Goal: Communication & Community: Share content

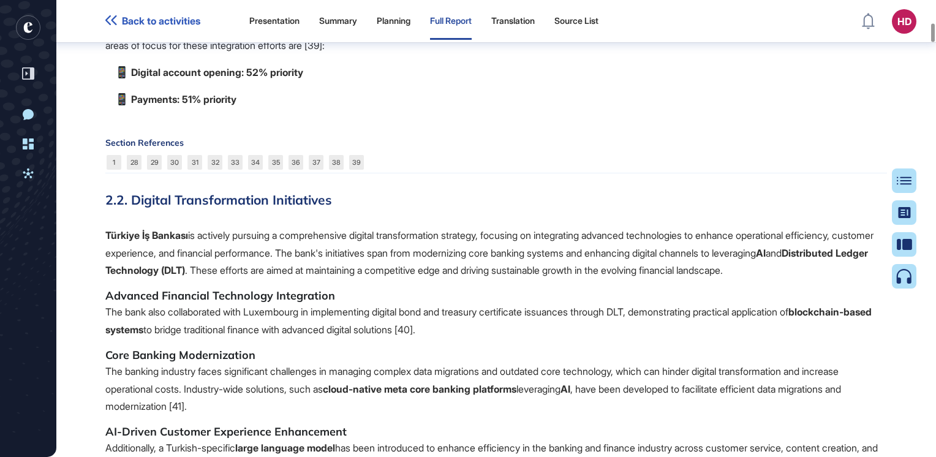
scroll to position [3987, 0]
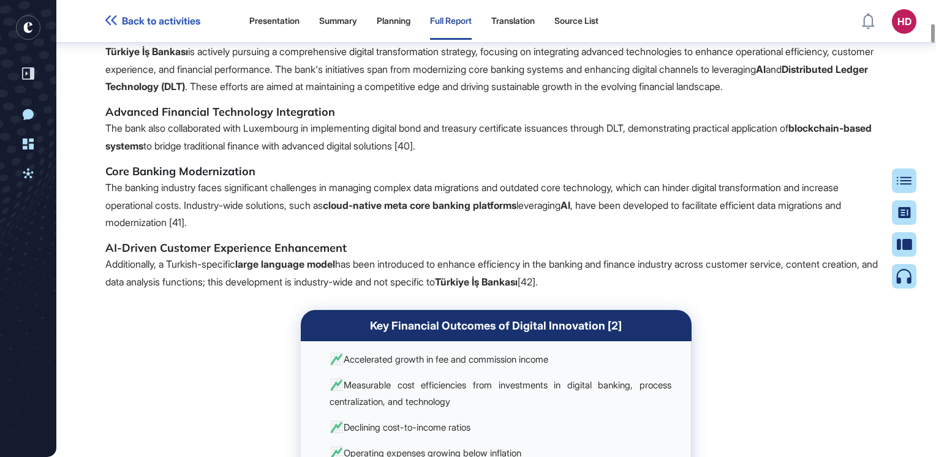
click at [112, 119] on h5 "Advanced Financial Technology Integration" at bounding box center [496, 112] width 782 height 15
drag, startPoint x: 109, startPoint y: 219, endPoint x: 657, endPoint y: 387, distance: 573.2
click at [657, 387] on span "Türkiye İş Bankası is actively pursuing a comprehensive digital transformation …" at bounding box center [496, 292] width 782 height 498
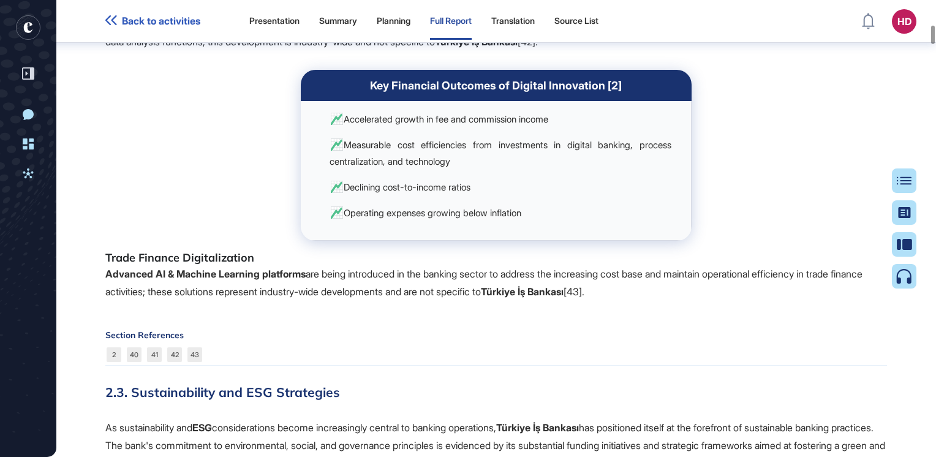
scroll to position [4232, 0]
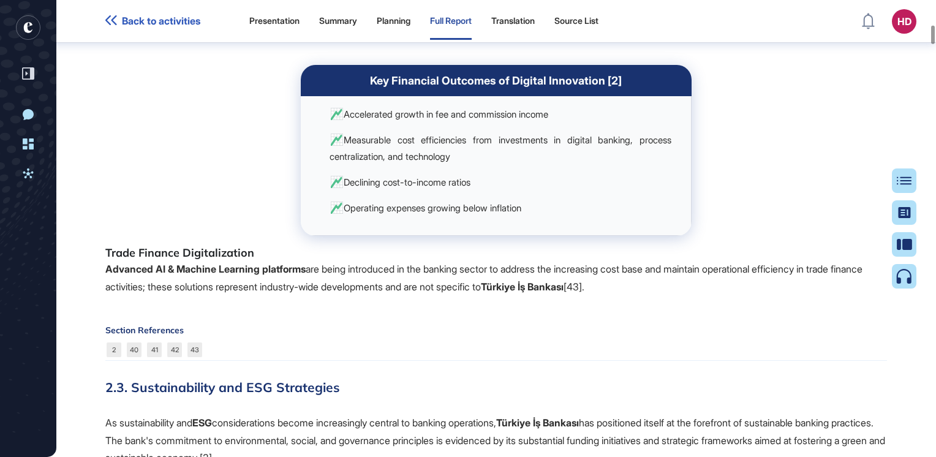
copy span "Advanced Financial Technology Integration The bank also collaborated with Luxem…"
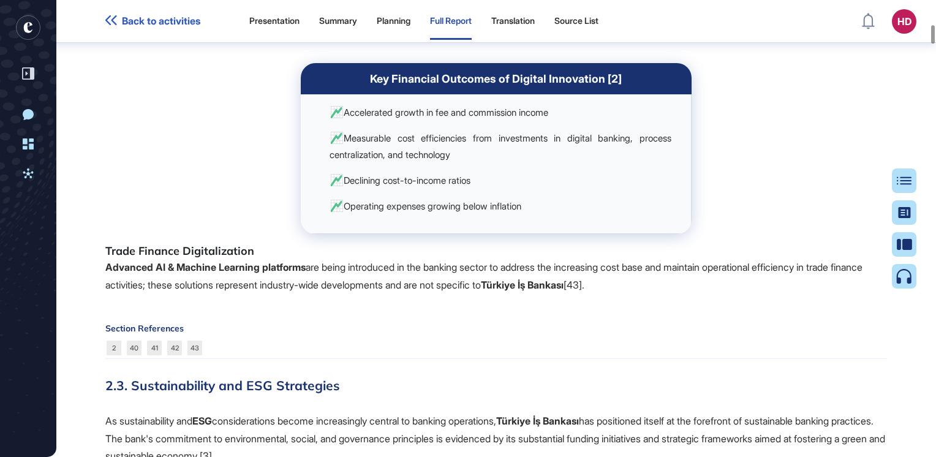
scroll to position [4171, 0]
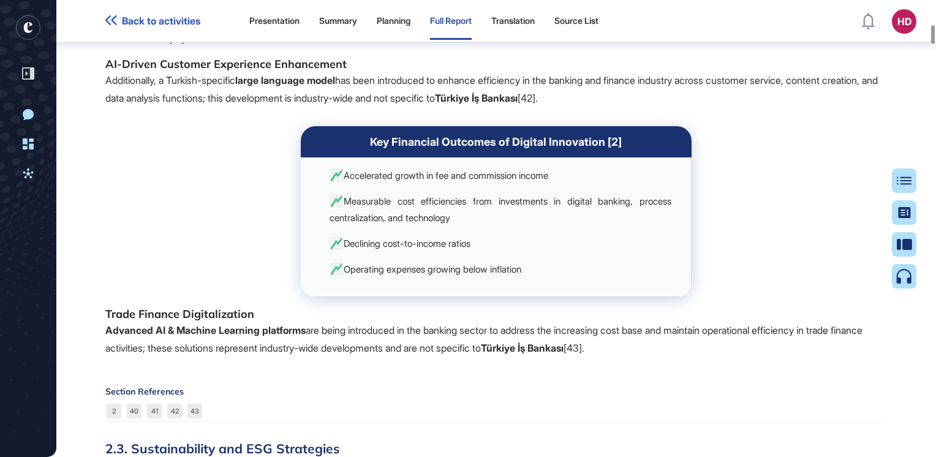
click at [219, 292] on span "Türkiye İş Bankası is actively pursuing a comprehensive digital transformation …" at bounding box center [496, 108] width 782 height 498
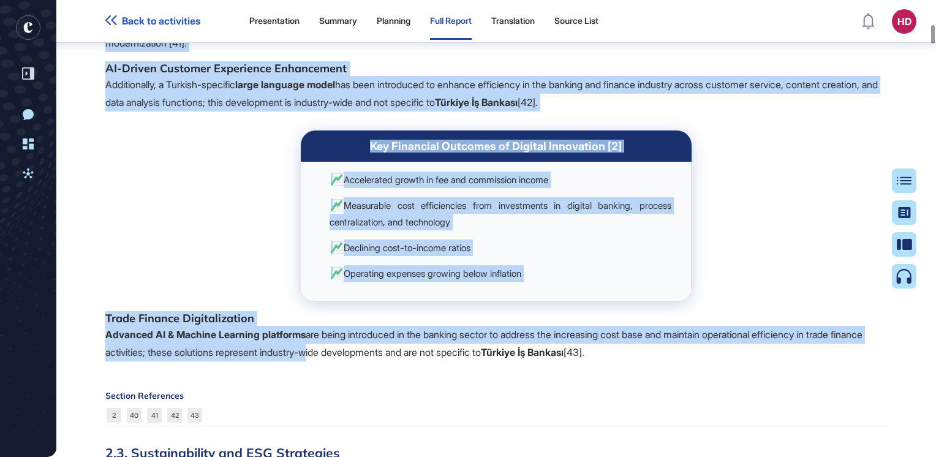
scroll to position [4186, 0]
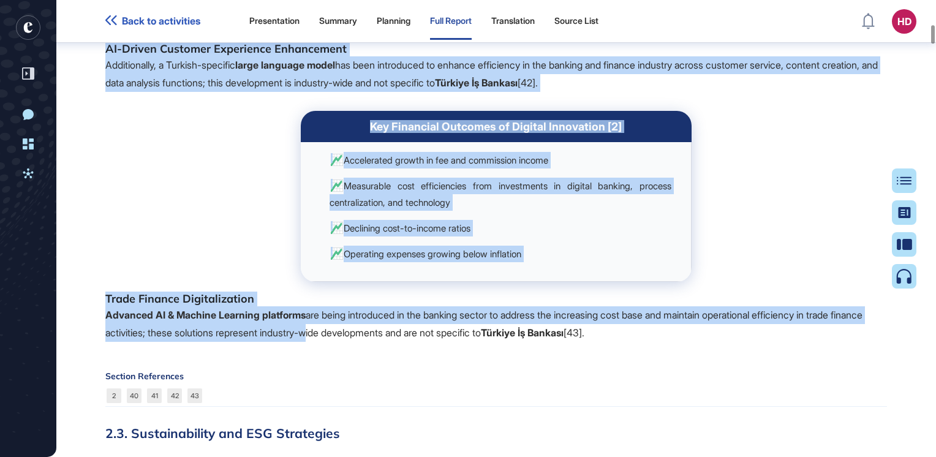
drag, startPoint x: 104, startPoint y: 279, endPoint x: 673, endPoint y: 439, distance: 590.5
copy span "Advanced Financial Technology Integration The bank also collaborated with Luxem…"
click at [212, 246] on span "Türkiye İş Bankası is actively pursuing a comprehensive digital transformation …" at bounding box center [496, 93] width 782 height 498
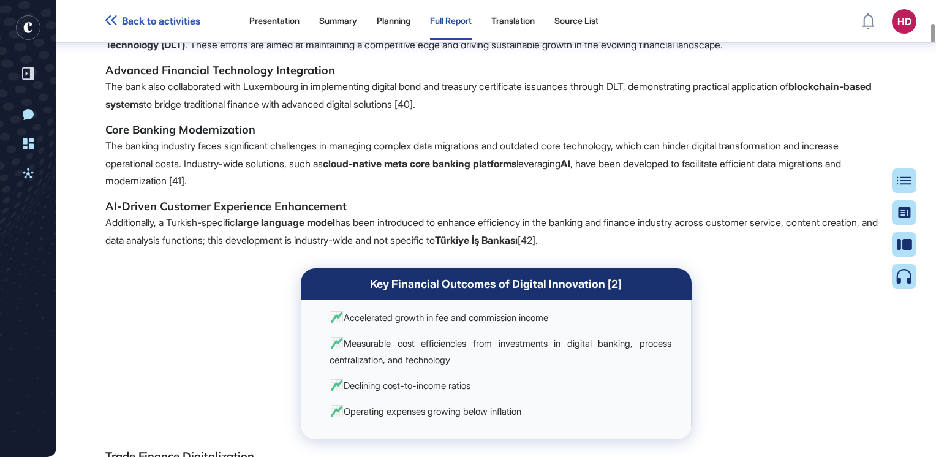
scroll to position [3941, 0]
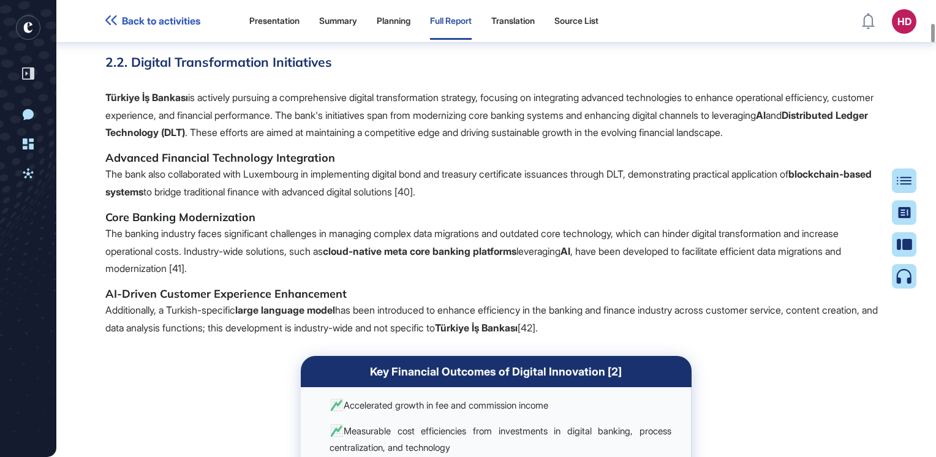
click at [108, 165] on h5 "Advanced Financial Technology Integration" at bounding box center [496, 158] width 782 height 15
drag, startPoint x: 108, startPoint y: 267, endPoint x: 331, endPoint y: 266, distance: 223.0
click at [331, 165] on h5 "Advanced Financial Technology Integration" at bounding box center [496, 158] width 782 height 15
copy h5 "Advanced Financial Technology Integration"
drag, startPoint x: 108, startPoint y: 324, endPoint x: 254, endPoint y: 325, distance: 145.8
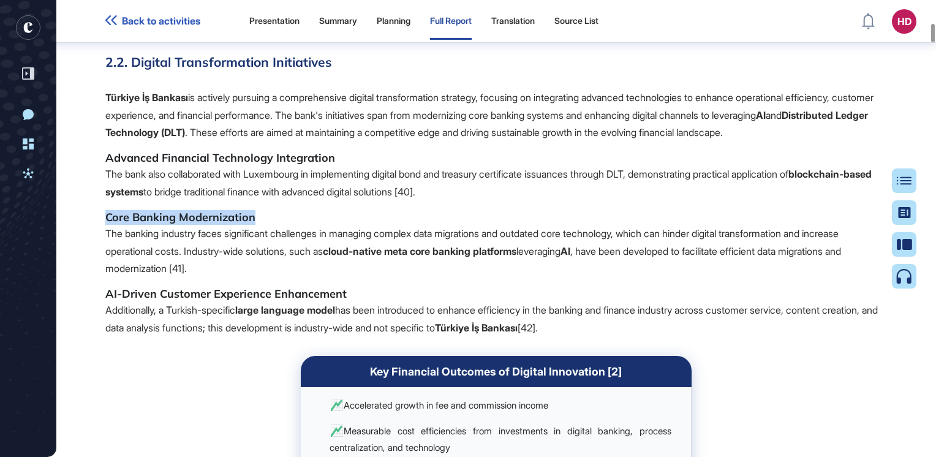
click at [254, 225] on h5 "Core Banking Modernization" at bounding box center [496, 217] width 782 height 15
drag, startPoint x: 254, startPoint y: 325, endPoint x: 242, endPoint y: 331, distance: 13.2
copy h5 "Core Banking Modernization"
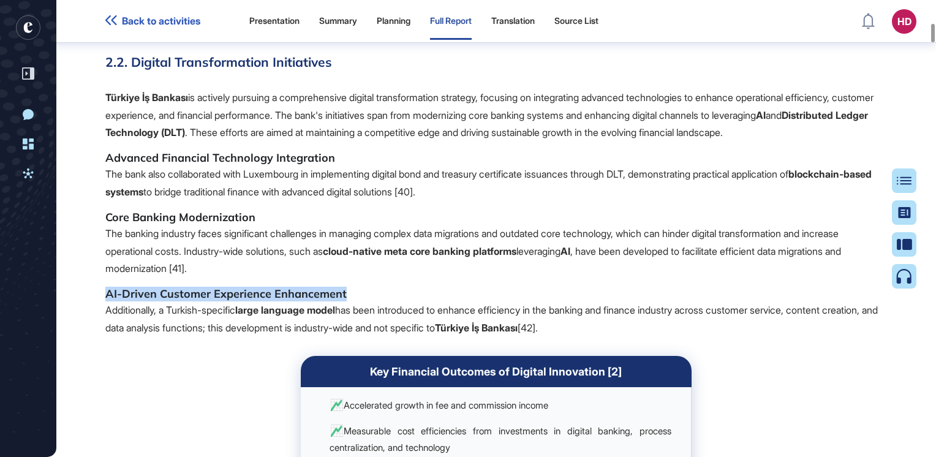
drag, startPoint x: 104, startPoint y: 404, endPoint x: 352, endPoint y: 405, distance: 248.1
drag, startPoint x: 352, startPoint y: 405, endPoint x: 326, endPoint y: 406, distance: 26.3
copy h5 "AI-Driven Customer Experience Enhancement"
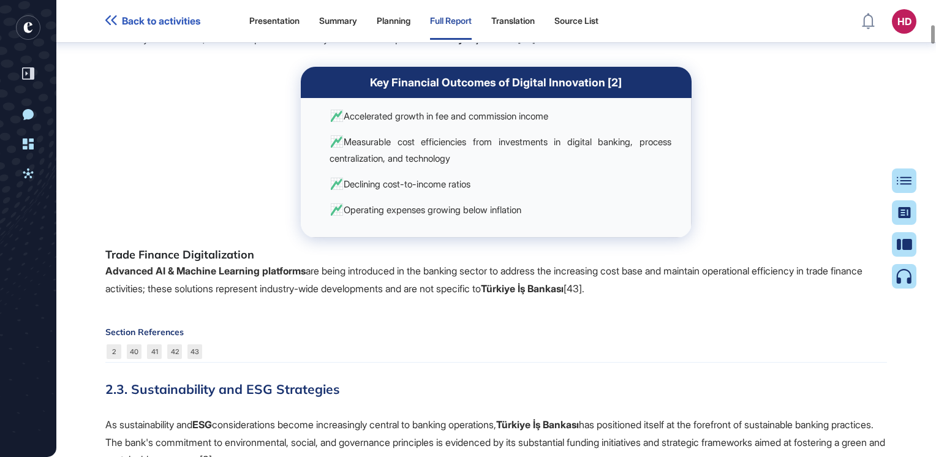
scroll to position [4309, 0]
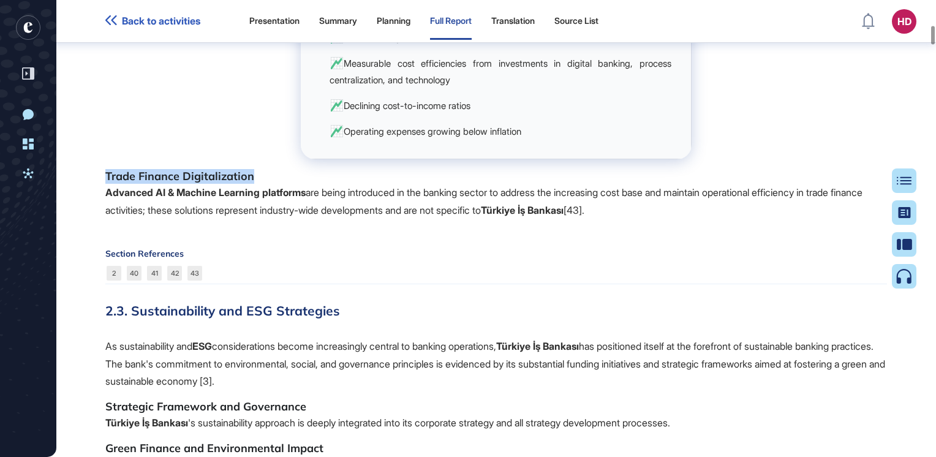
drag, startPoint x: 105, startPoint y: 282, endPoint x: 252, endPoint y: 283, distance: 147.0
click at [252, 184] on h5 "Trade Finance Digitalization" at bounding box center [496, 176] width 782 height 15
drag, startPoint x: 252, startPoint y: 283, endPoint x: 226, endPoint y: 283, distance: 26.3
copy h5 "Trade Finance Digitalization"
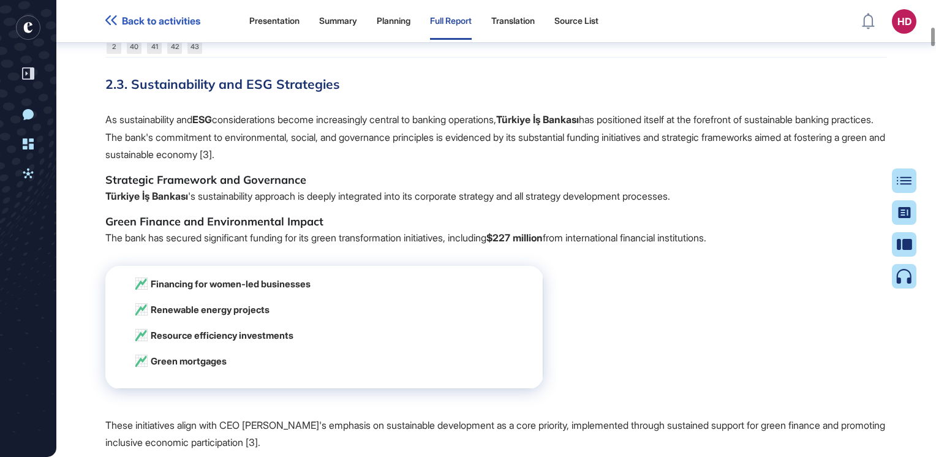
scroll to position [4615, 0]
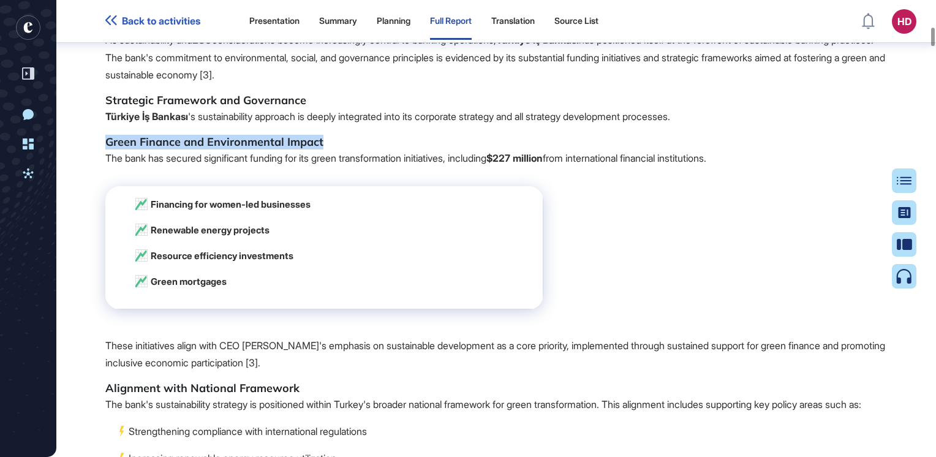
drag, startPoint x: 145, startPoint y: 250, endPoint x: 322, endPoint y: 249, distance: 177.6
click at [322, 149] on h5 "Green Finance and Environmental Impact" at bounding box center [496, 142] width 782 height 15
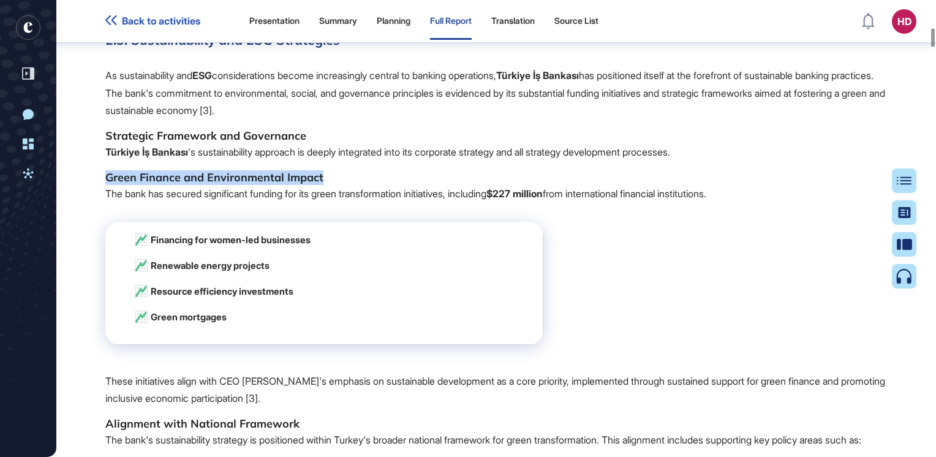
scroll to position [4554, 0]
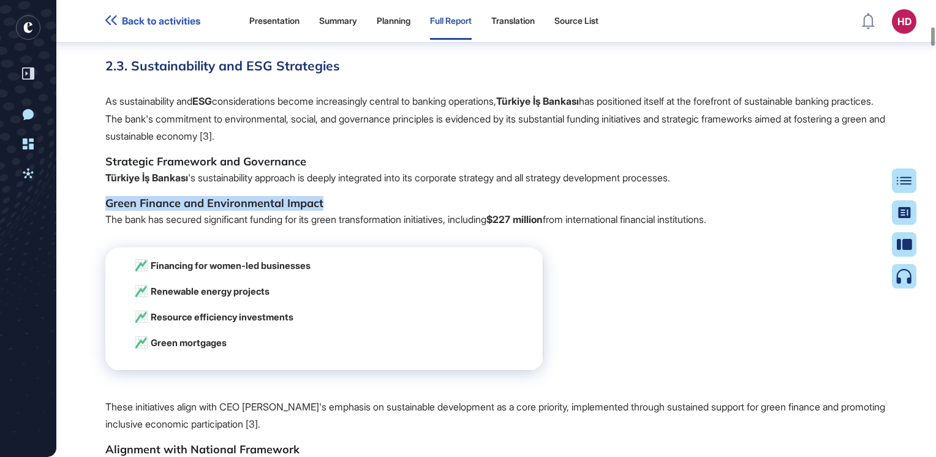
copy h5 "Green Finance and Environmental Impact"
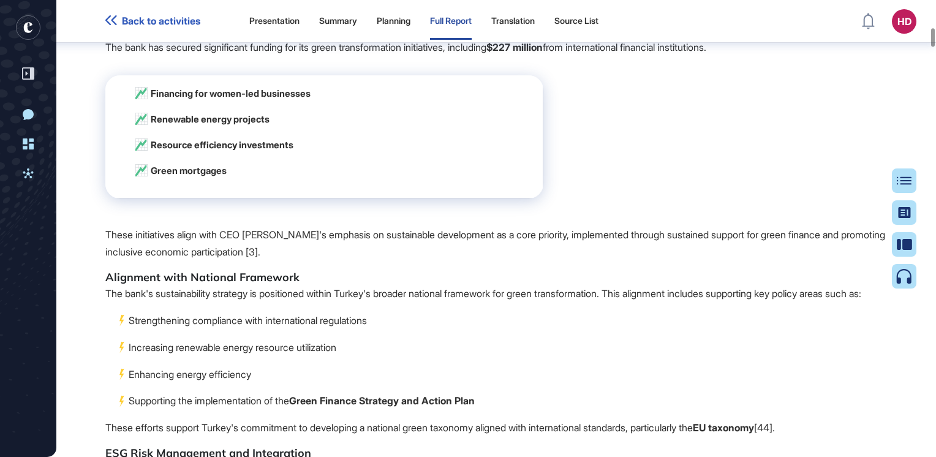
scroll to position [4799, 0]
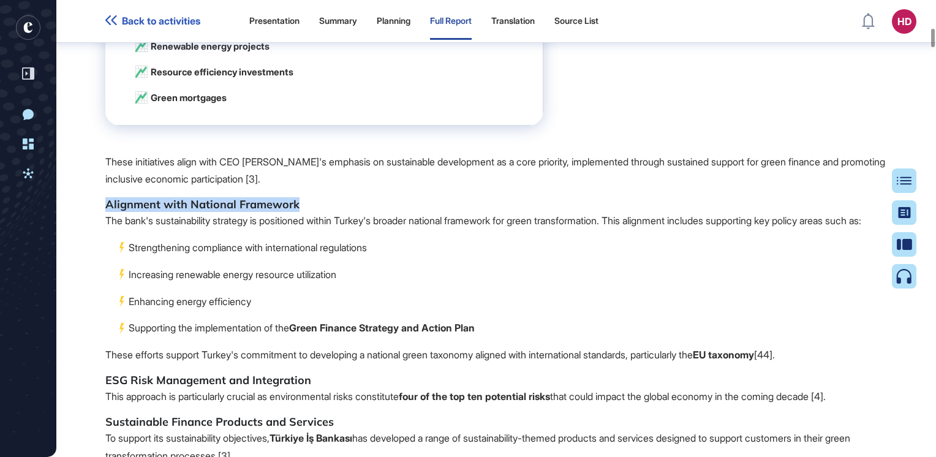
drag, startPoint x: 108, startPoint y: 313, endPoint x: 295, endPoint y: 315, distance: 186.8
click at [295, 212] on h5 "Alignment with National Framework" at bounding box center [496, 204] width 782 height 15
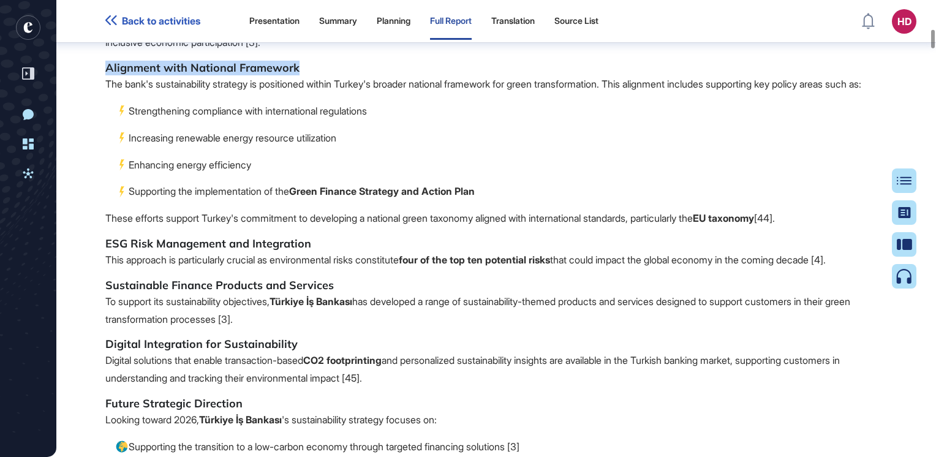
scroll to position [4983, 0]
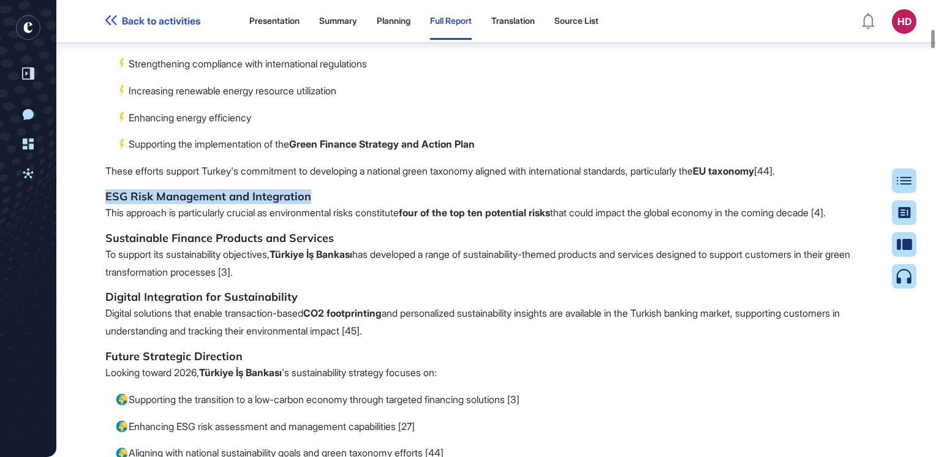
drag, startPoint x: 107, startPoint y: 322, endPoint x: 308, endPoint y: 322, distance: 200.9
click at [308, 204] on h5 "ESG Risk Management and Integration" at bounding box center [496, 196] width 782 height 15
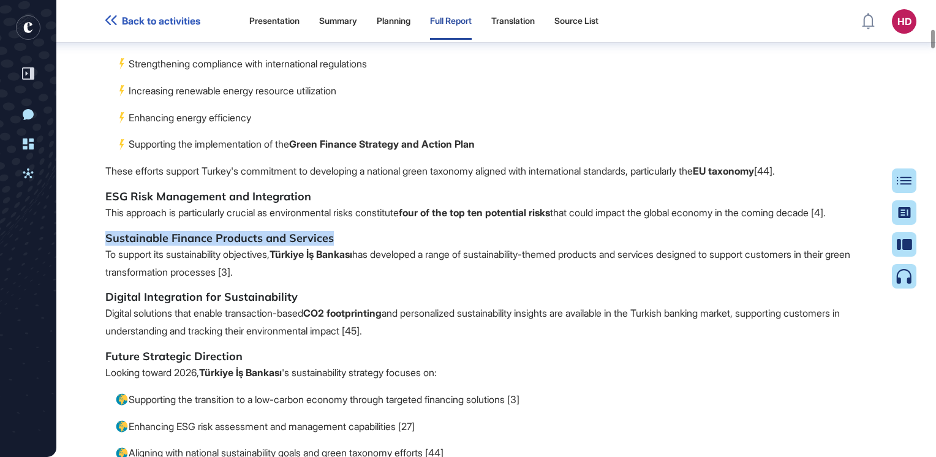
drag, startPoint x: 105, startPoint y: 368, endPoint x: 331, endPoint y: 366, distance: 225.4
click at [331, 246] on h5 "Sustainable Finance Products and Services" at bounding box center [496, 238] width 782 height 15
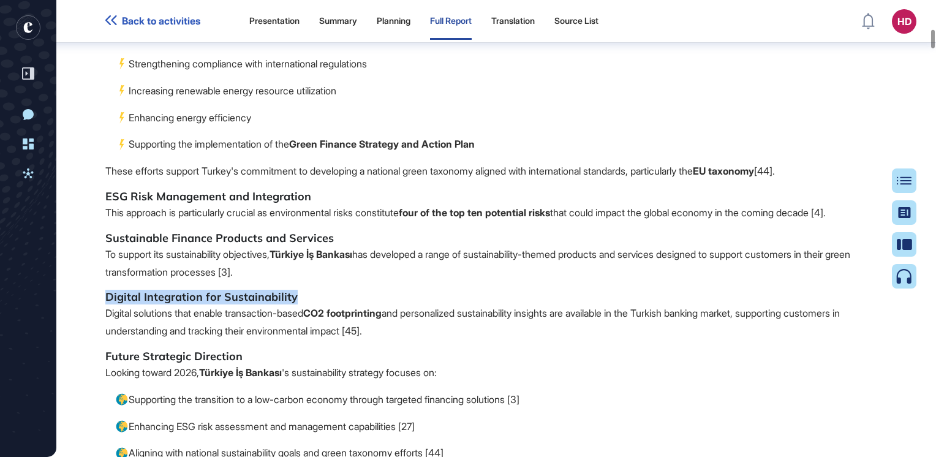
drag, startPoint x: 107, startPoint y: 426, endPoint x: 295, endPoint y: 424, distance: 188.7
click at [295, 304] on h5 "Digital Integration for Sustainability" at bounding box center [496, 297] width 782 height 15
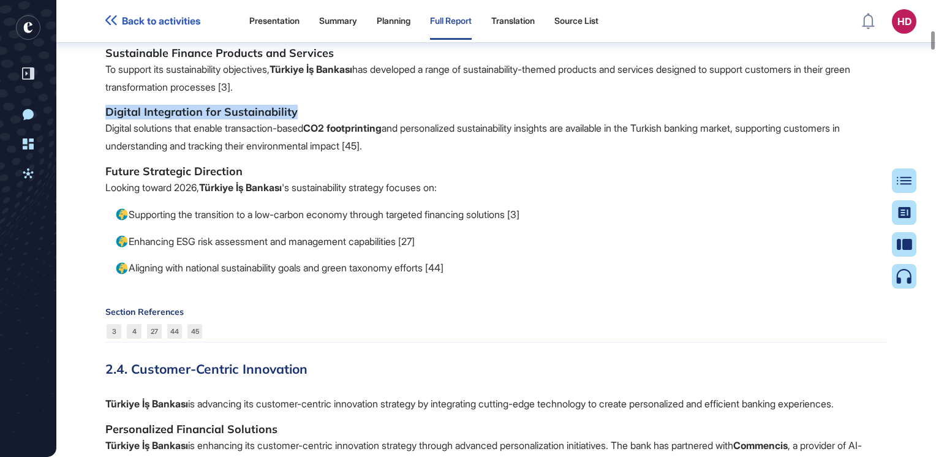
scroll to position [5228, 0]
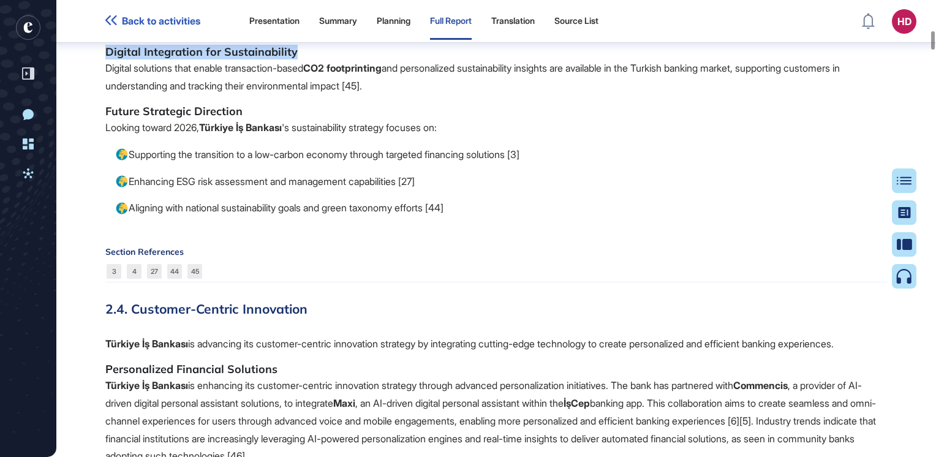
copy h5 "Digital Integration for Sustainability"
drag, startPoint x: 108, startPoint y: 116, endPoint x: 338, endPoint y: 115, distance: 229.7
drag, startPoint x: 105, startPoint y: 77, endPoint x: 315, endPoint y: 79, distance: 210.7
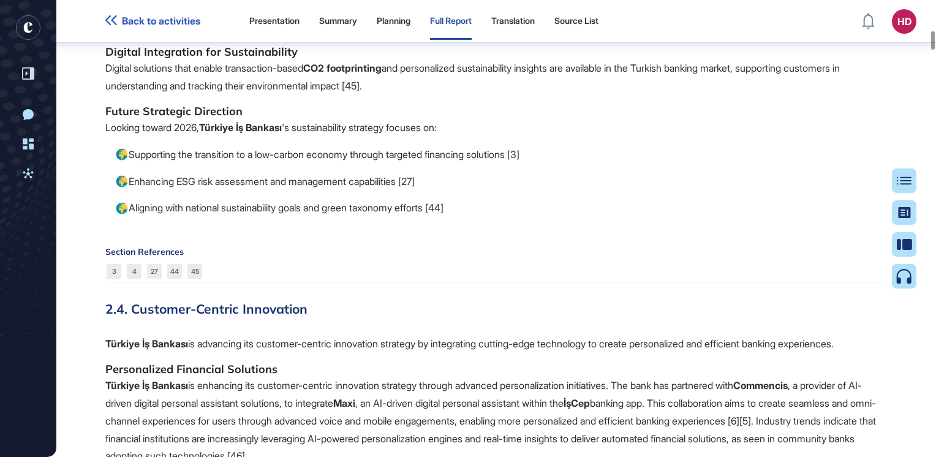
copy h5 "ESG Risk Management and Integration"
drag, startPoint x: 108, startPoint y: 119, endPoint x: 328, endPoint y: 123, distance: 219.9
drag, startPoint x: 328, startPoint y: 123, endPoint x: 311, endPoint y: 123, distance: 17.2
copy h5 "Sustainable Finance Products and Services"
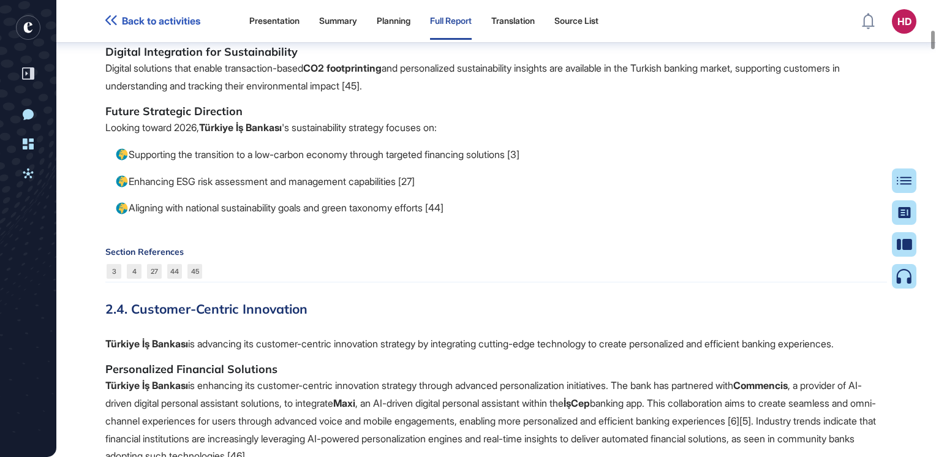
scroll to position [5044, 0]
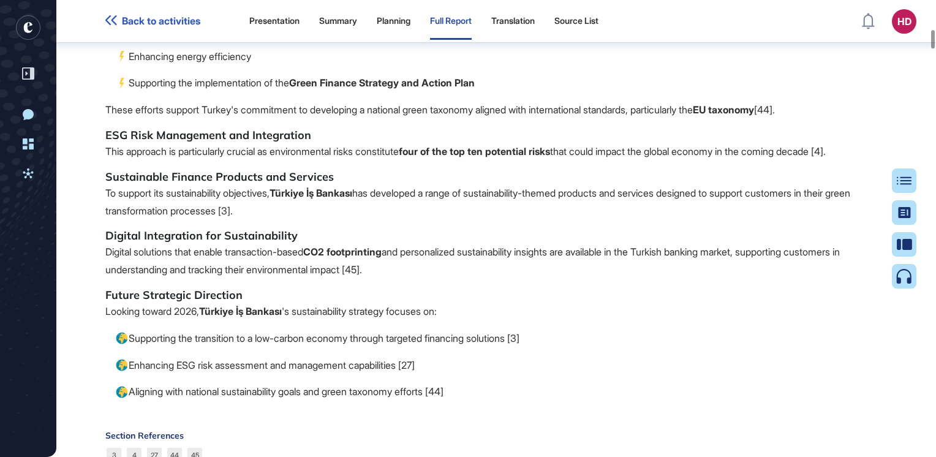
drag, startPoint x: 107, startPoint y: 69, endPoint x: 297, endPoint y: 68, distance: 189.9
drag, startPoint x: 297, startPoint y: 68, endPoint x: 266, endPoint y: 68, distance: 31.2
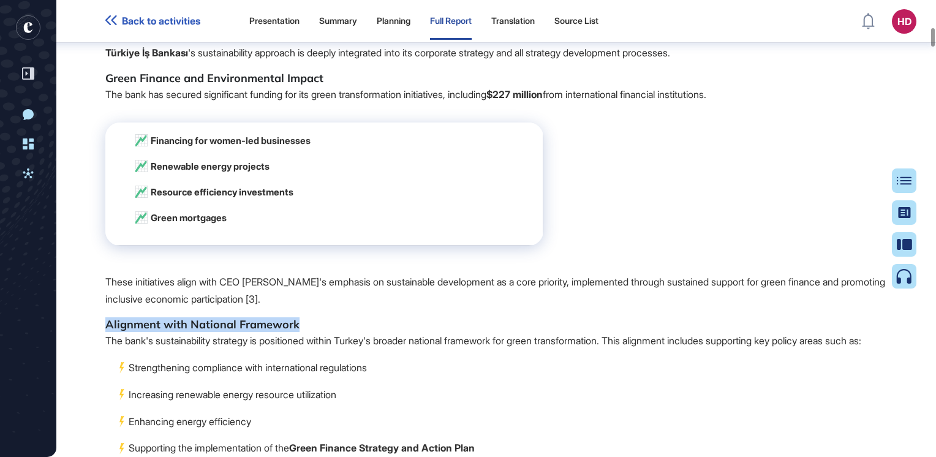
scroll to position [4676, 0]
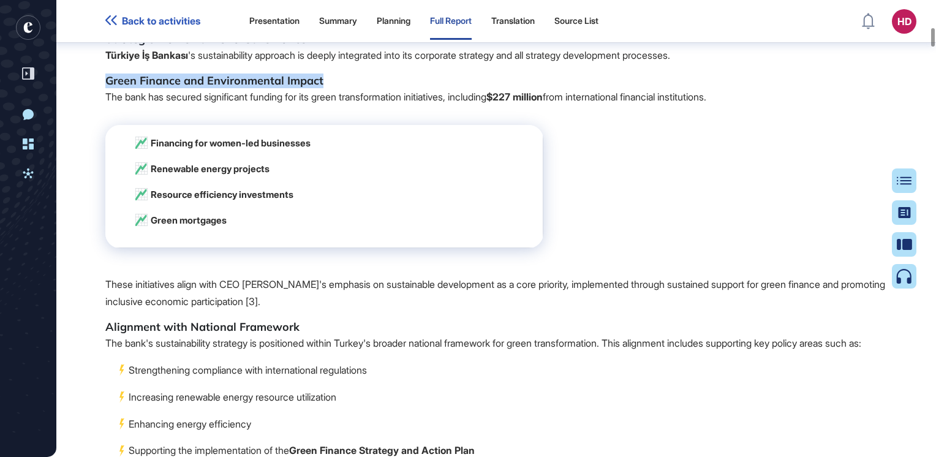
drag, startPoint x: 131, startPoint y: 189, endPoint x: 322, endPoint y: 190, distance: 190.5
click at [322, 88] on h5 "Green Finance and Environmental Impact" at bounding box center [496, 81] width 782 height 15
drag, startPoint x: 322, startPoint y: 190, endPoint x: 285, endPoint y: 192, distance: 36.2
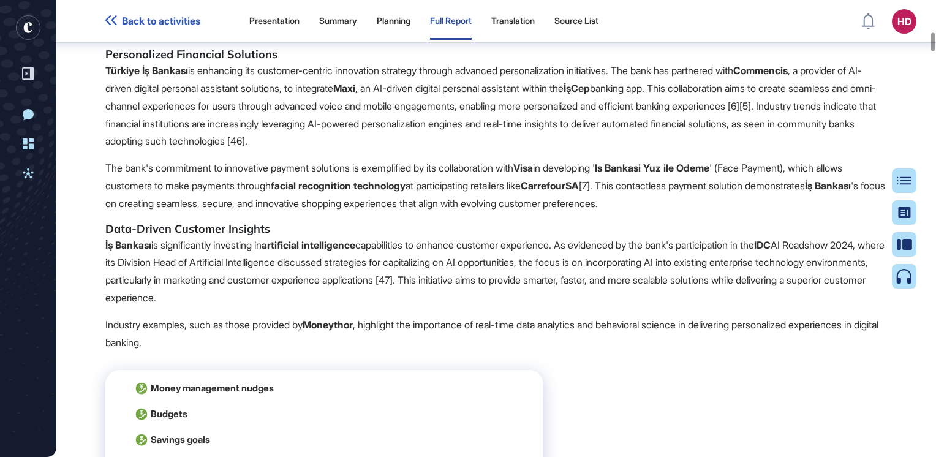
scroll to position [5473, 0]
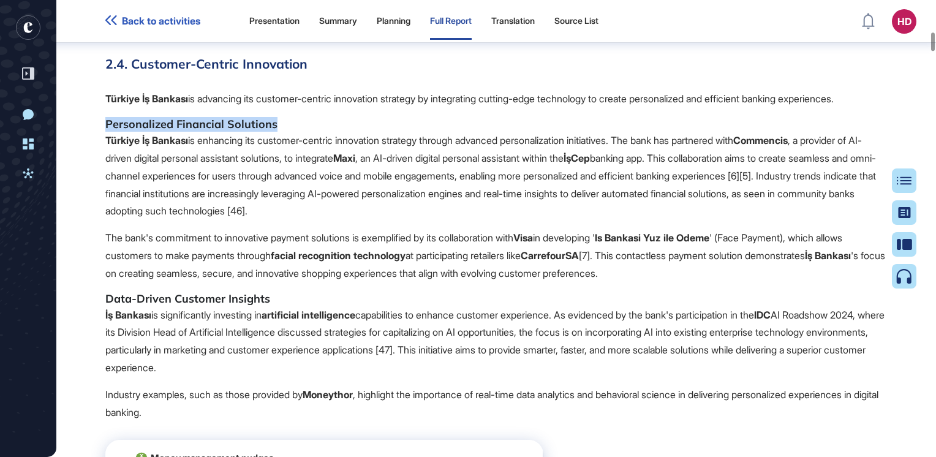
drag, startPoint x: 105, startPoint y: 249, endPoint x: 273, endPoint y: 254, distance: 167.3
click at [273, 132] on h5 "Personalized Financial Solutions" at bounding box center [496, 124] width 782 height 15
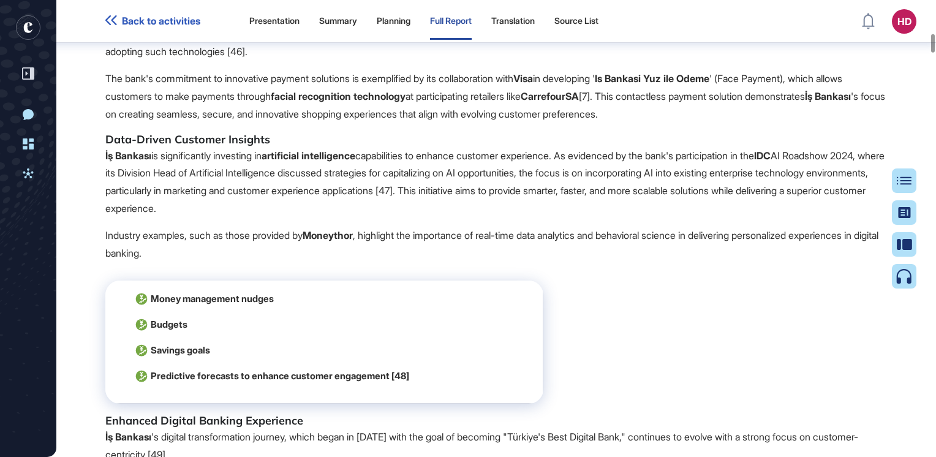
scroll to position [5718, 0]
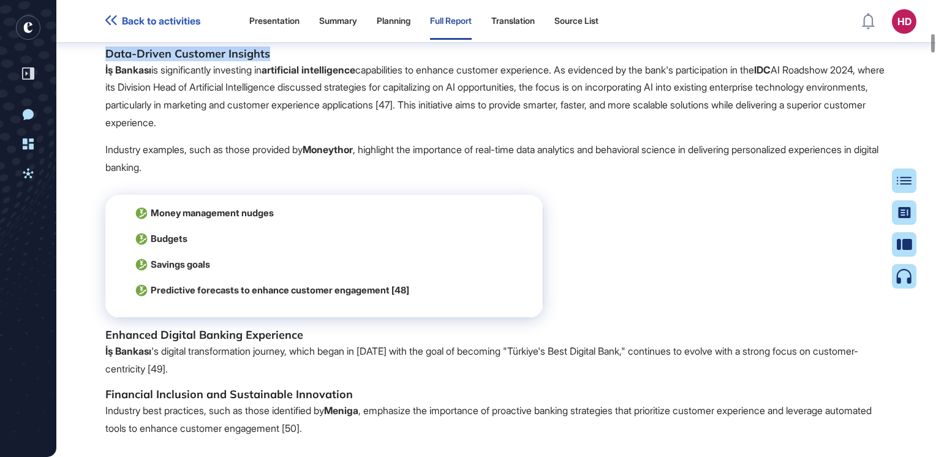
drag, startPoint x: 105, startPoint y: 179, endPoint x: 267, endPoint y: 178, distance: 161.7
click at [267, 61] on h5 "Data-Driven Customer Insights" at bounding box center [496, 54] width 782 height 15
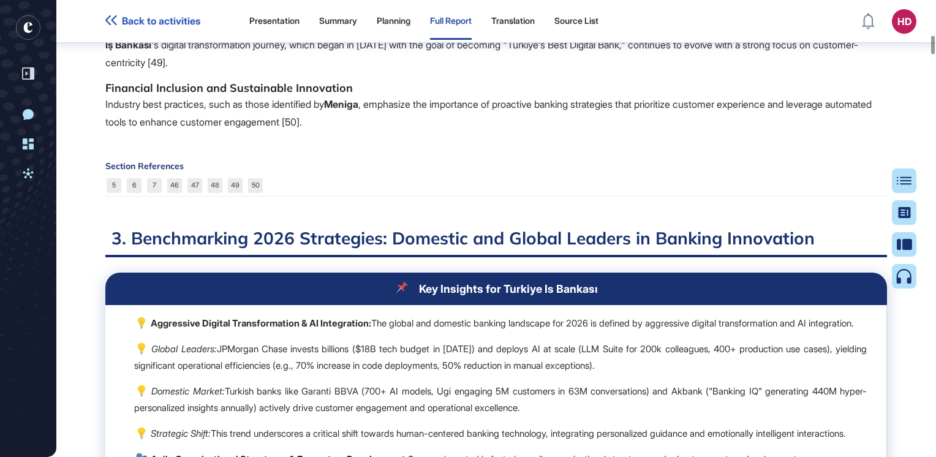
drag, startPoint x: 109, startPoint y: 154, endPoint x: 300, endPoint y: 154, distance: 191.1
click at [300, 36] on h5 "Enhanced Digital Banking Experience" at bounding box center [496, 28] width 782 height 15
drag, startPoint x: 300, startPoint y: 154, endPoint x: 289, endPoint y: 154, distance: 11.7
drag, startPoint x: 104, startPoint y: 212, endPoint x: 349, endPoint y: 219, distance: 244.5
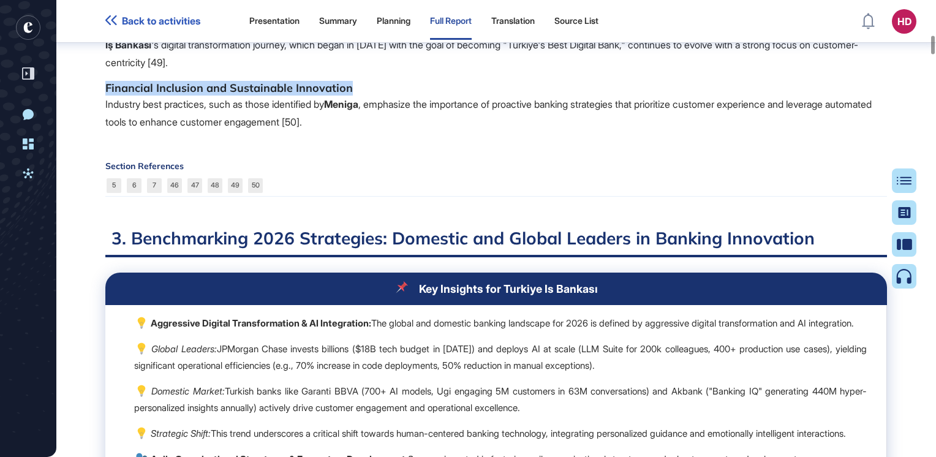
drag, startPoint x: 349, startPoint y: 219, endPoint x: 341, endPoint y: 216, distance: 8.5
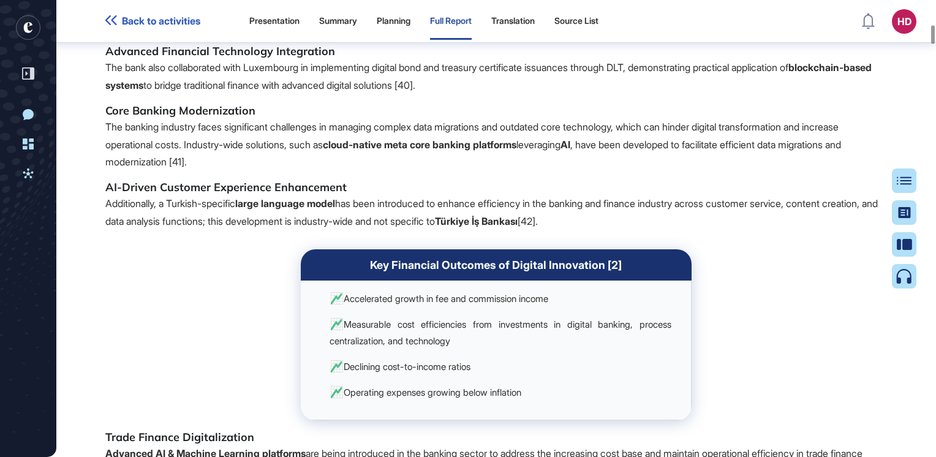
scroll to position [4354, 0]
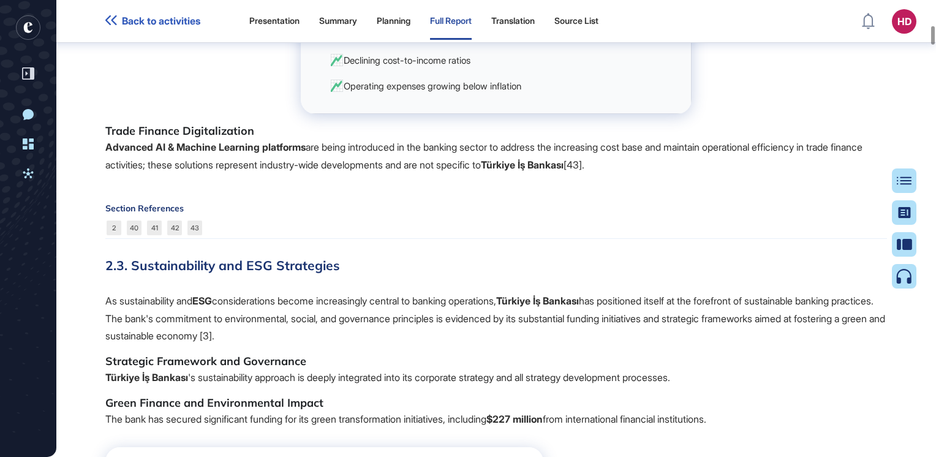
drag, startPoint x: 349, startPoint y: 97, endPoint x: 540, endPoint y: 202, distance: 218.2
click at [540, 114] on td "Accelerated growth in fee and commission income Measurable cost efficiencies fr…" at bounding box center [496, 44] width 391 height 140
drag, startPoint x: 540, startPoint y: 202, endPoint x: 622, endPoint y: 205, distance: 82.7
click at [622, 114] on td "Accelerated growth in fee and commission income Measurable cost efficiencies fr…" at bounding box center [496, 44] width 391 height 140
click at [540, 94] on p "Operating expenses growing below inflation" at bounding box center [501, 86] width 342 height 17
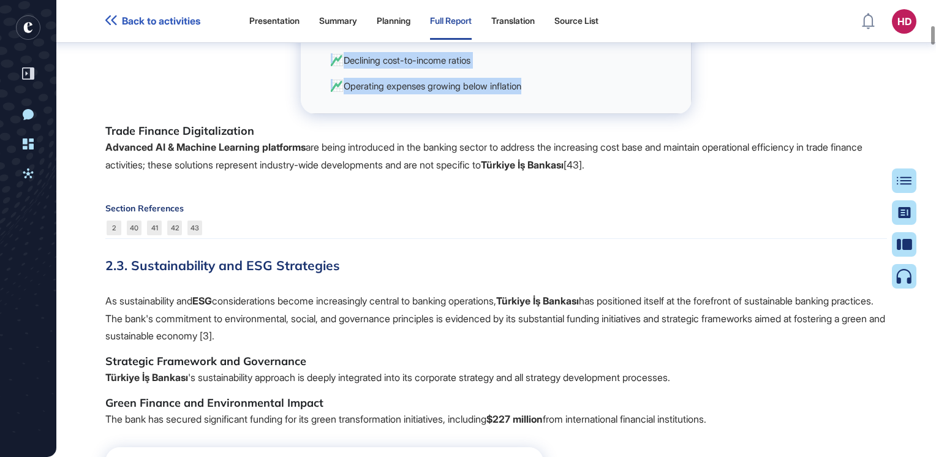
drag, startPoint x: 533, startPoint y: 197, endPoint x: 300, endPoint y: 89, distance: 256.8
click at [301, 89] on td "Accelerated growth in fee and commission income Measurable cost efficiencies fr…" at bounding box center [496, 44] width 391 height 140
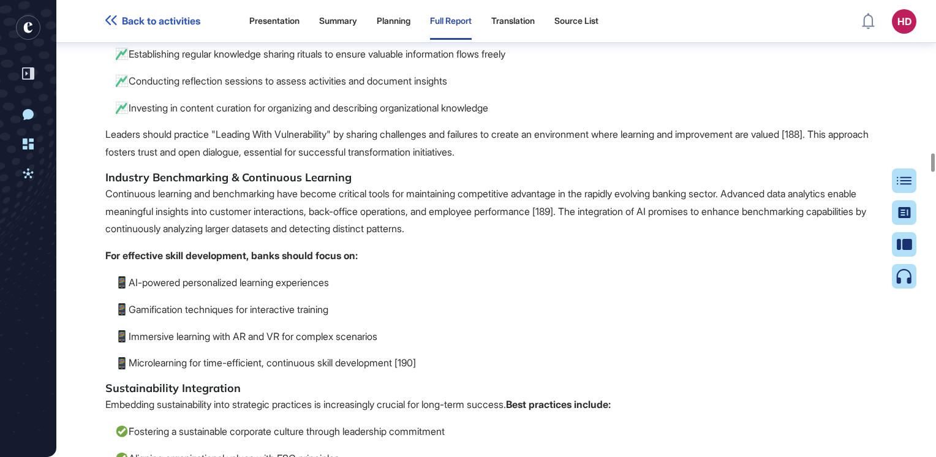
scroll to position [26896, 0]
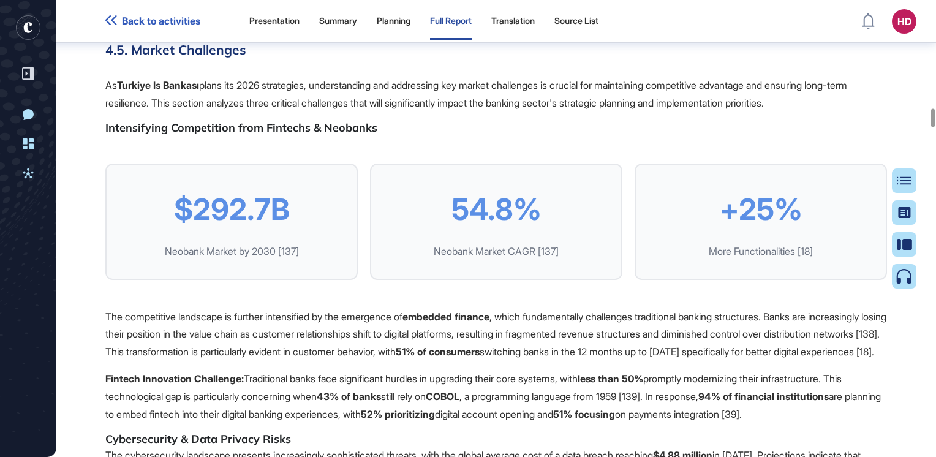
scroll to position [18675, 0]
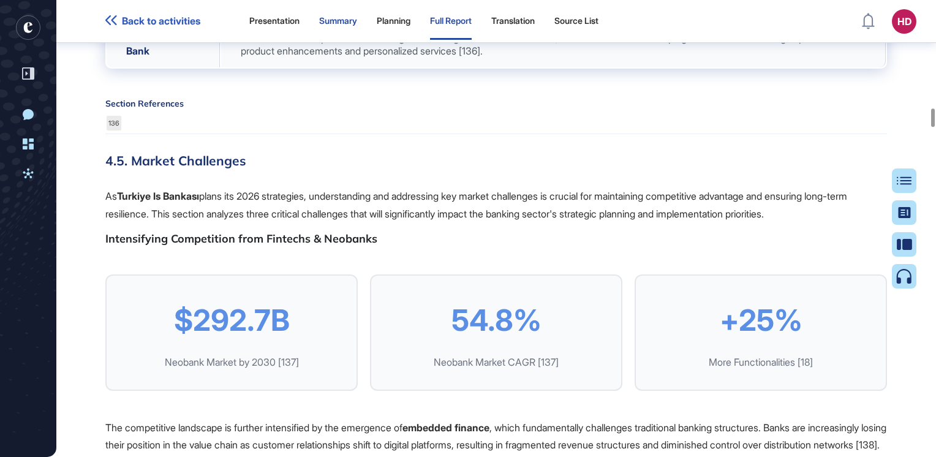
click at [345, 18] on div "Summary" at bounding box center [338, 21] width 38 height 10
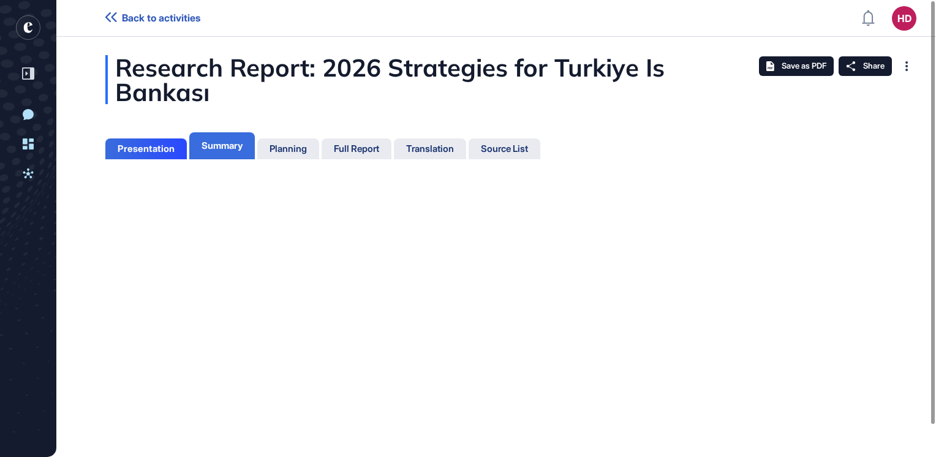
click at [206, 140] on div "Summary" at bounding box center [222, 145] width 41 height 11
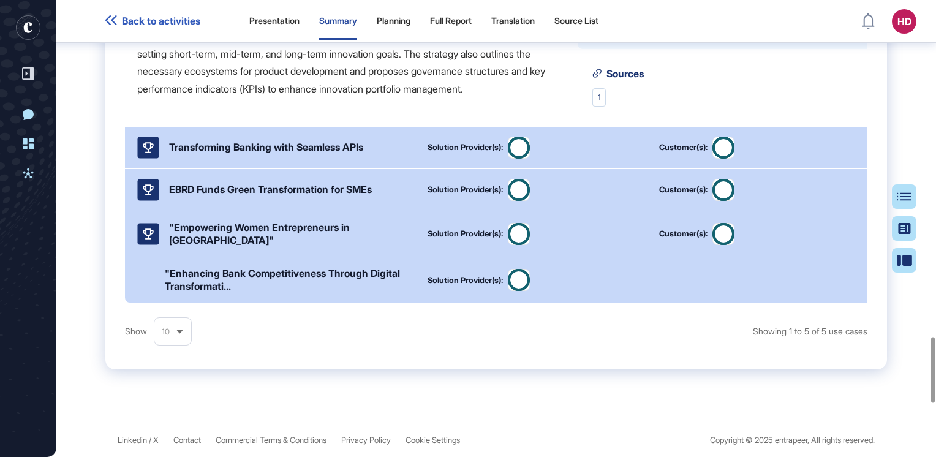
scroll to position [2697, 0]
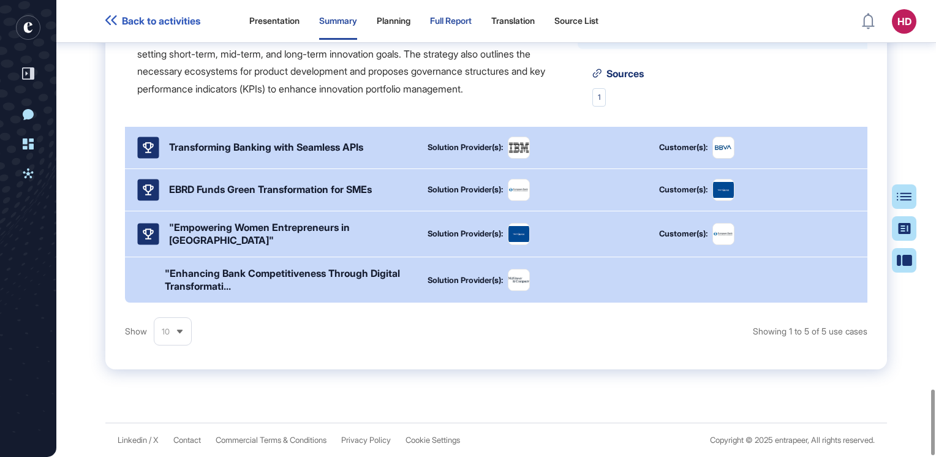
click at [460, 13] on div "Full Report" at bounding box center [451, 21] width 42 height 37
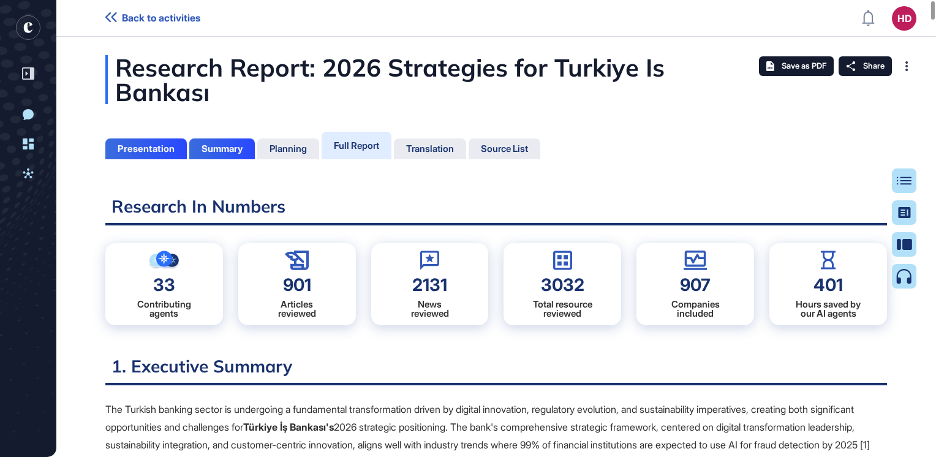
scroll to position [396, 3]
click at [142, 143] on div "Presentation" at bounding box center [146, 148] width 57 height 11
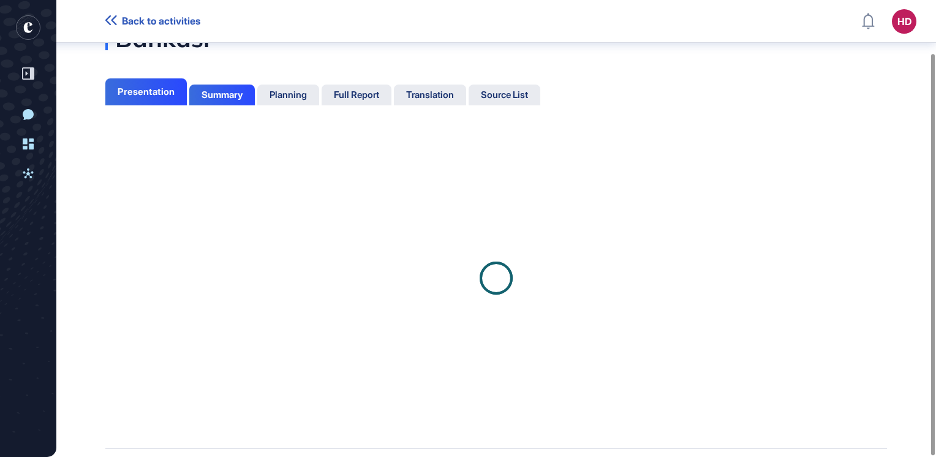
scroll to position [61, 0]
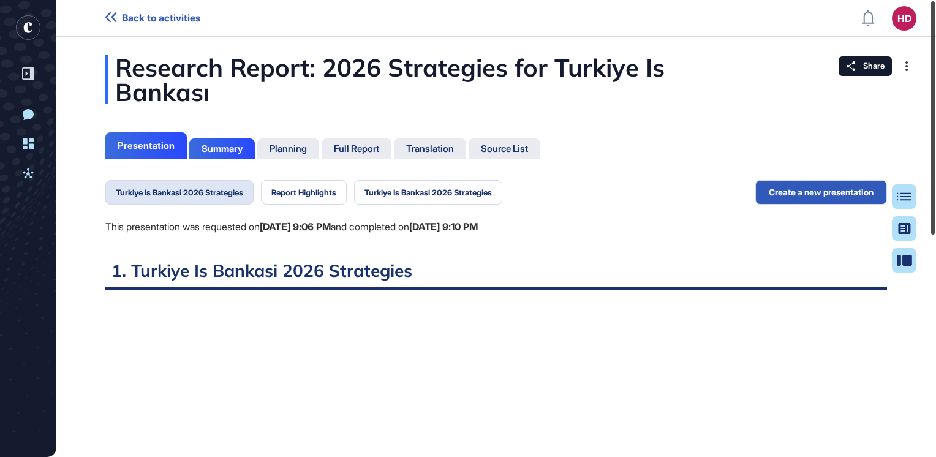
drag, startPoint x: 932, startPoint y: 287, endPoint x: 938, endPoint y: 49, distance: 237.7
click at [935, 49] on html "Back to activities HD Dashboard Profile My Content Request More Data New Conver…" at bounding box center [468, 228] width 936 height 457
click at [355, 143] on div "Full Report" at bounding box center [356, 148] width 45 height 11
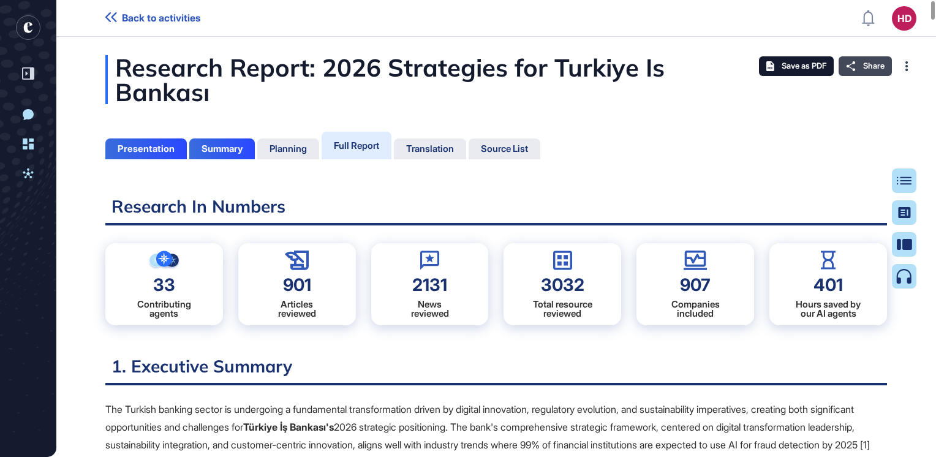
scroll to position [396, 3]
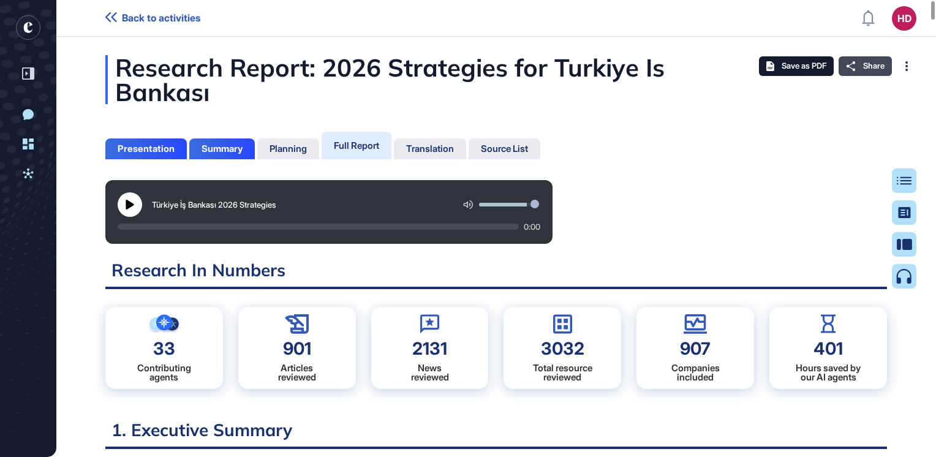
click at [863, 65] on span "Share" at bounding box center [873, 66] width 21 height 10
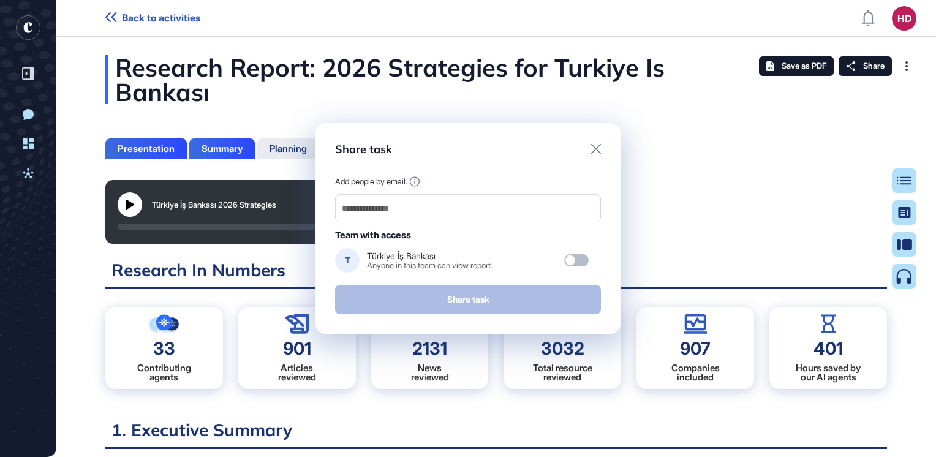
drag, startPoint x: 440, startPoint y: 219, endPoint x: 265, endPoint y: 203, distance: 175.9
click at [265, 203] on div "Share task Add people by email. Team with access T Türkiye İş Bankası Anyone in…" at bounding box center [468, 228] width 936 height 457
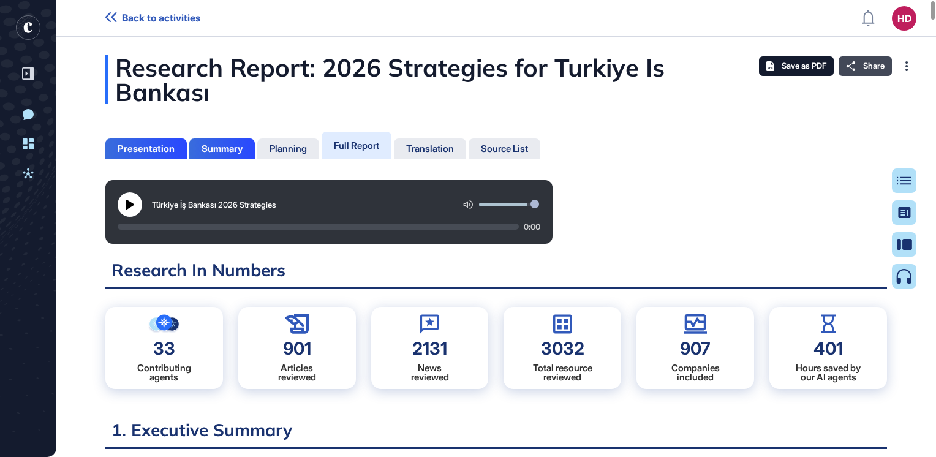
click at [860, 65] on div "Share" at bounding box center [865, 66] width 53 height 20
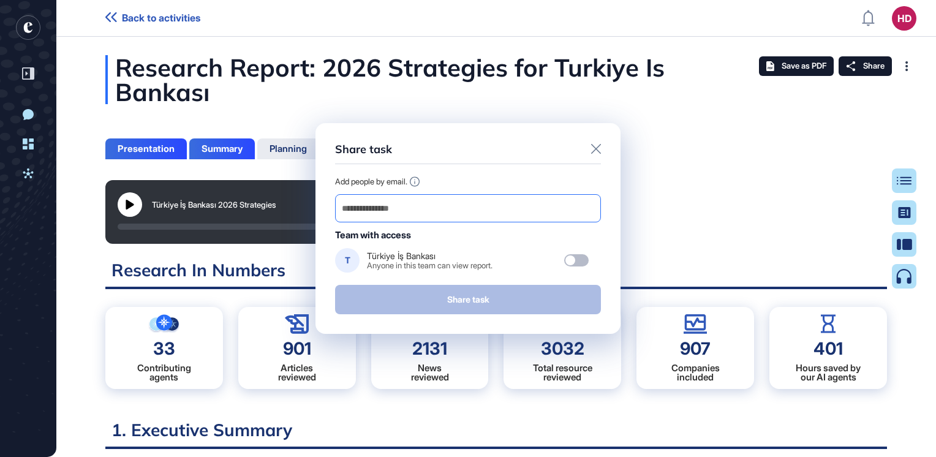
click at [377, 211] on input "email" at bounding box center [468, 208] width 255 height 17
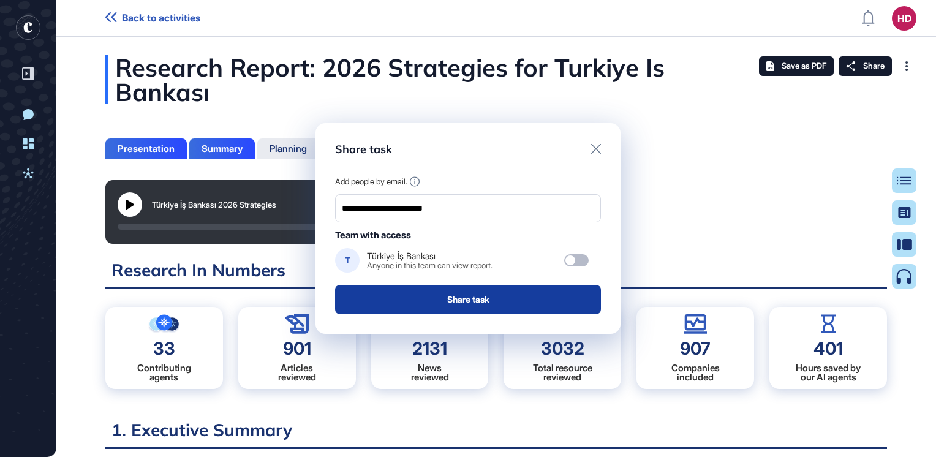
type input "**********"
click at [507, 296] on button "Share task" at bounding box center [468, 299] width 266 height 29
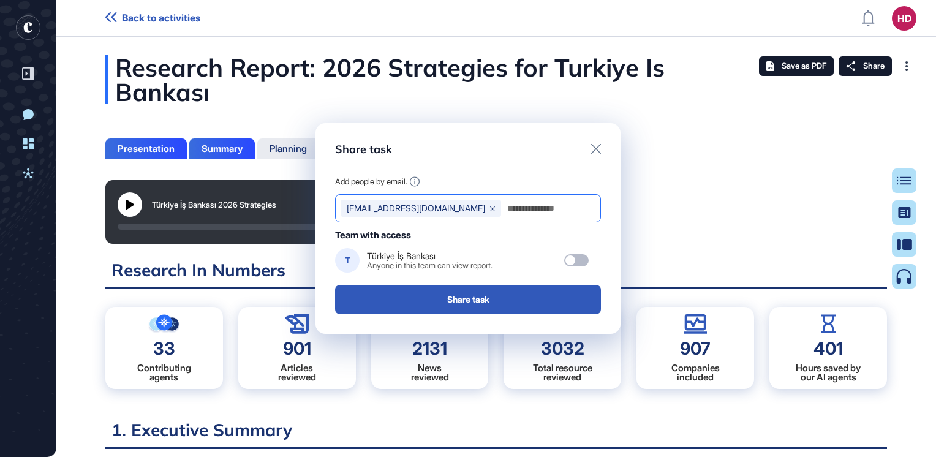
click at [506, 217] on input "email" at bounding box center [550, 208] width 89 height 17
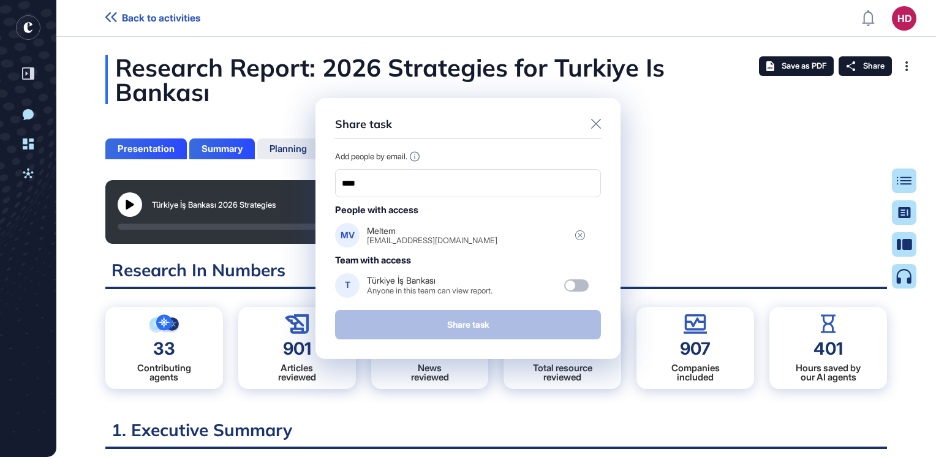
click at [608, 242] on div "Share task Add people by email. **** People with access MV Meltem meltem.vural@…" at bounding box center [467, 228] width 305 height 260
click at [375, 190] on input "****" at bounding box center [468, 183] width 255 height 17
type input "**********"
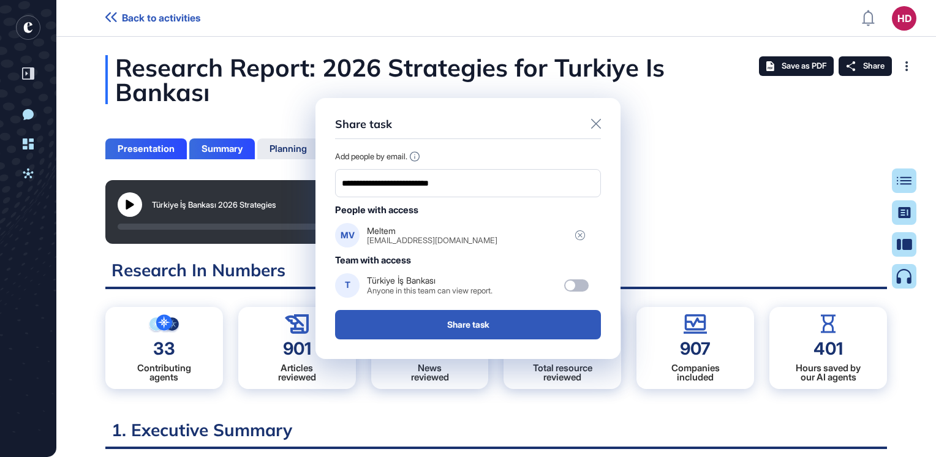
click at [609, 210] on div "**********" at bounding box center [467, 228] width 305 height 260
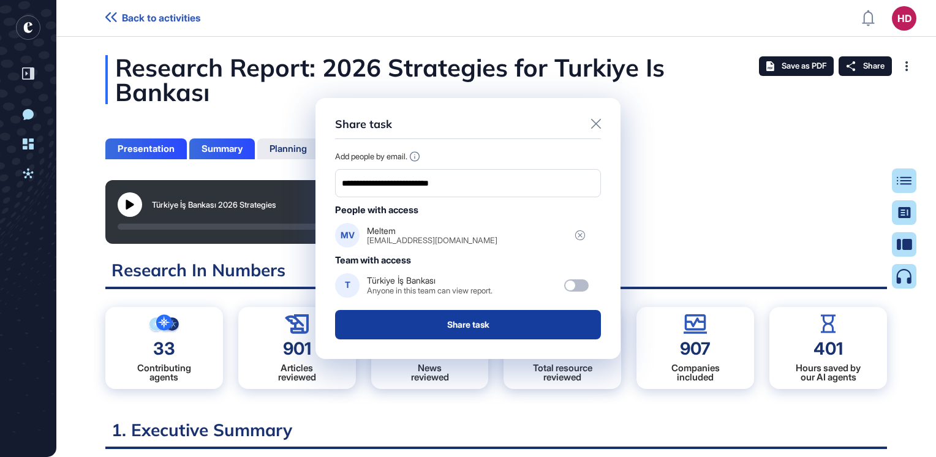
click at [456, 322] on button "Share task" at bounding box center [468, 324] width 266 height 29
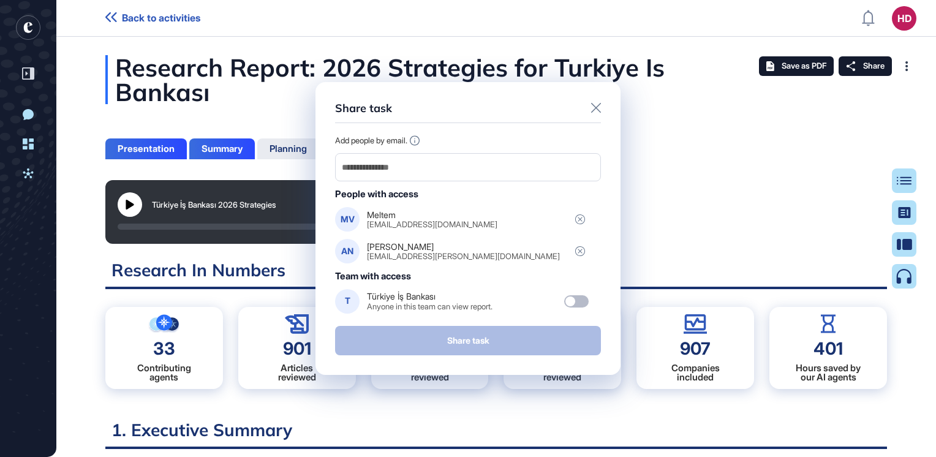
click at [621, 294] on div "Share task Add people by email. People with access MV Meltem meltem.vural@isban…" at bounding box center [468, 228] width 936 height 457
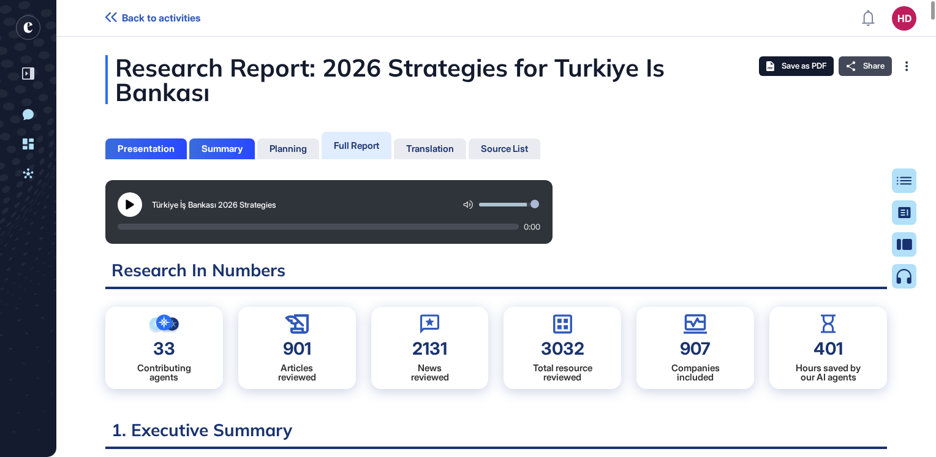
click at [867, 68] on span "Share" at bounding box center [873, 66] width 21 height 10
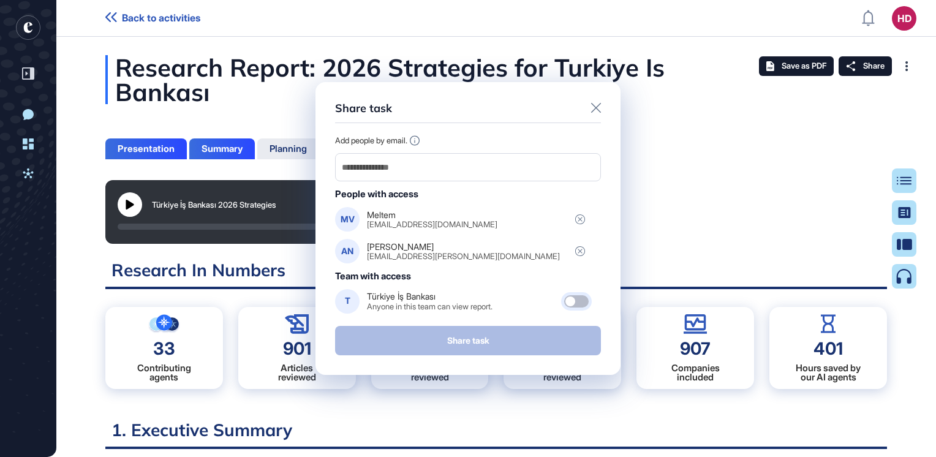
click at [569, 300] on div at bounding box center [570, 301] width 10 height 10
click at [388, 203] on div "Add people by email. People with access MV Meltem meltem.vural@isbank.com.tr AN…" at bounding box center [468, 224] width 266 height 178
click at [402, 349] on div "Share task" at bounding box center [468, 340] width 266 height 29
click at [400, 302] on div "Anyone in this team can view report." at bounding box center [430, 306] width 126 height 9
click at [494, 352] on div "Share task" at bounding box center [468, 340] width 266 height 29
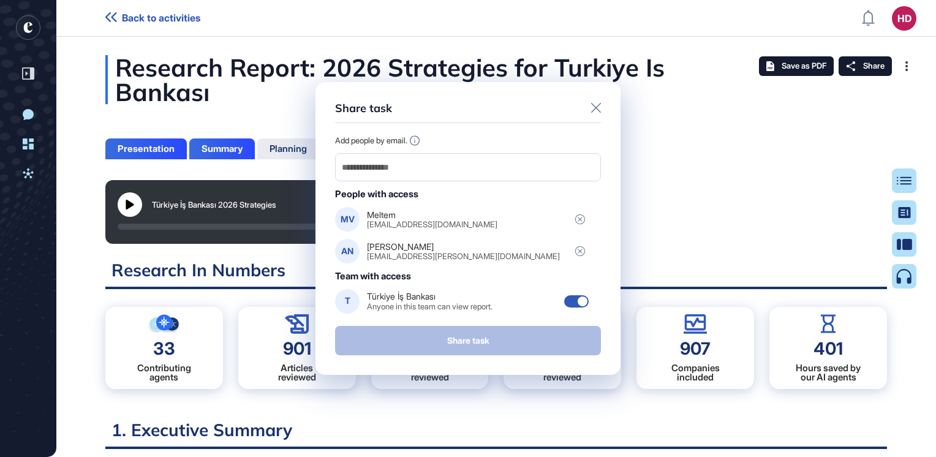
click at [386, 254] on div "aysegul.nermin@isbank.com.tr" at bounding box center [463, 256] width 193 height 9
click at [460, 345] on div "Share task" at bounding box center [468, 340] width 266 height 29
click at [450, 393] on div "Share task Add people by email. People with access MV Meltem meltem.vural@isban…" at bounding box center [468, 228] width 936 height 457
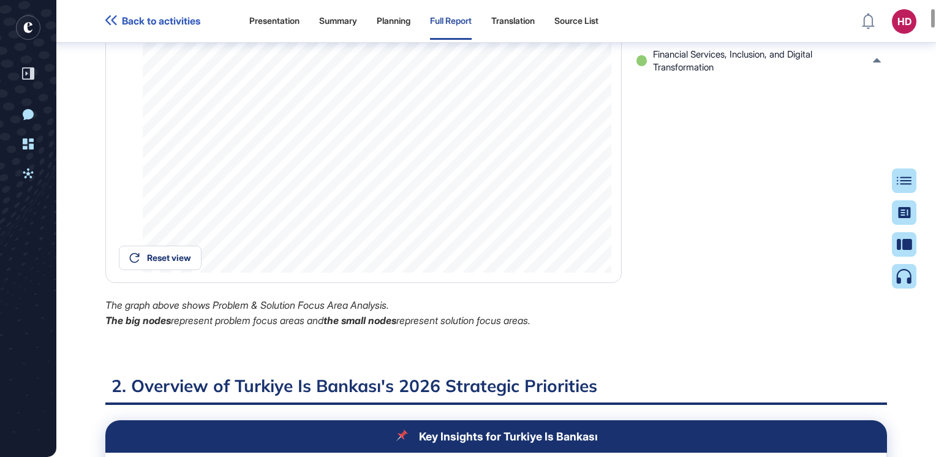
scroll to position [1323, 0]
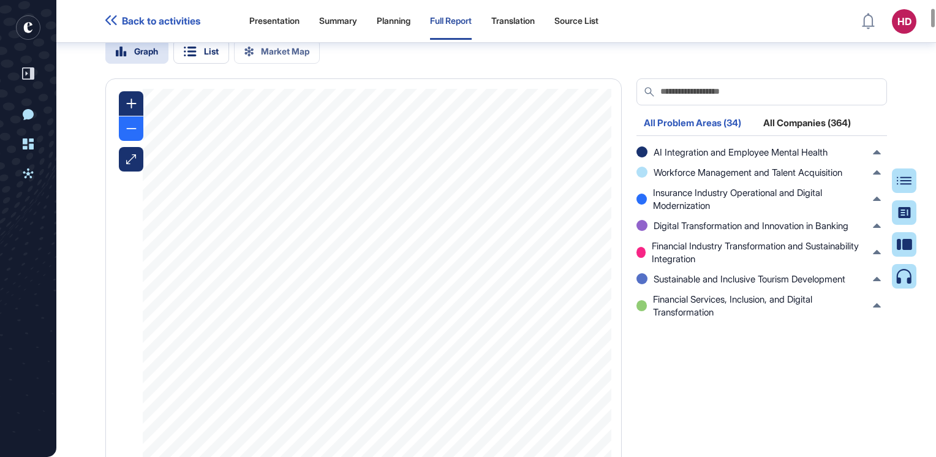
click at [129, 124] on div at bounding box center [131, 128] width 25 height 25
click at [198, 48] on div "List" at bounding box center [201, 51] width 56 height 25
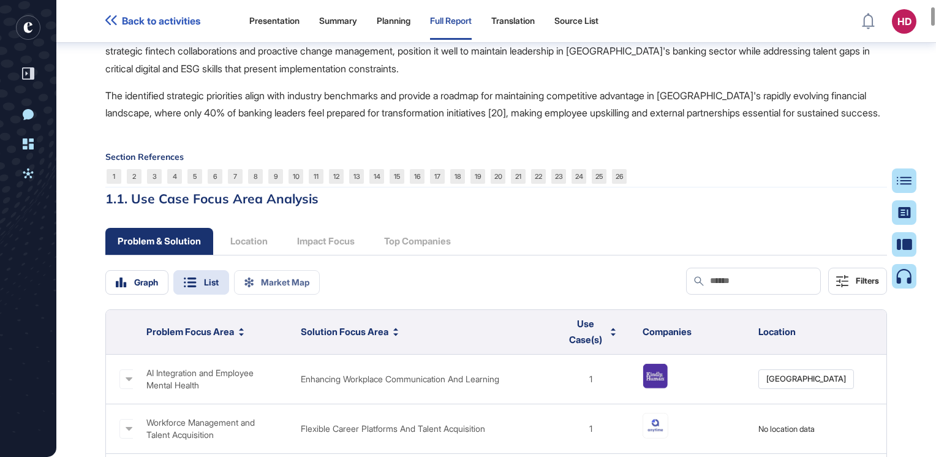
scroll to position [1077, 0]
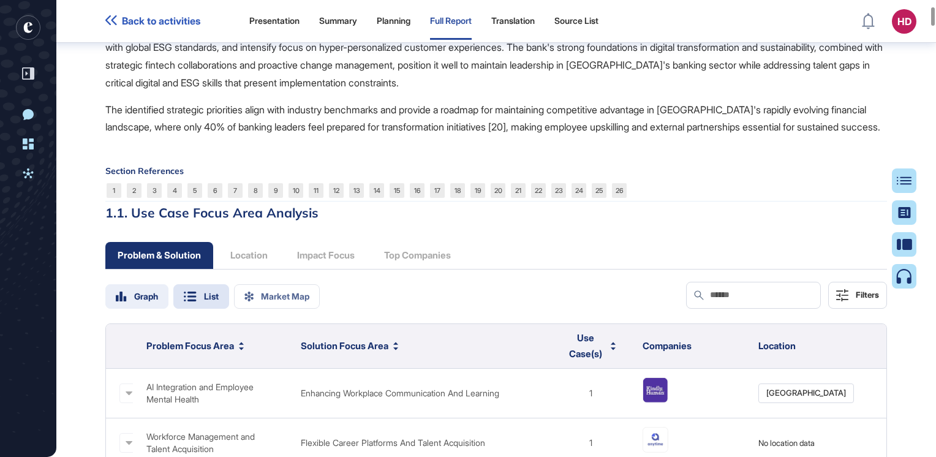
click at [142, 292] on div "Graph" at bounding box center [146, 296] width 24 height 9
click at [140, 292] on div "Graph" at bounding box center [146, 296] width 24 height 9
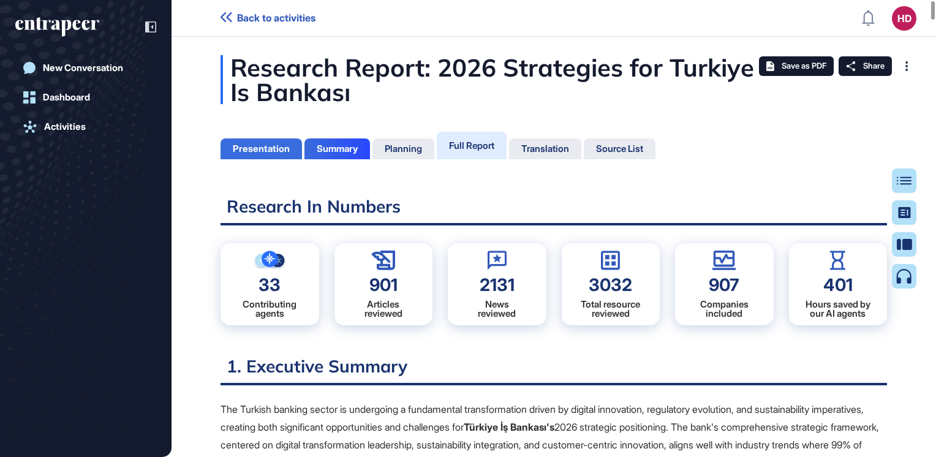
scroll to position [6, 0]
click at [350, 143] on div "Summary" at bounding box center [337, 148] width 41 height 11
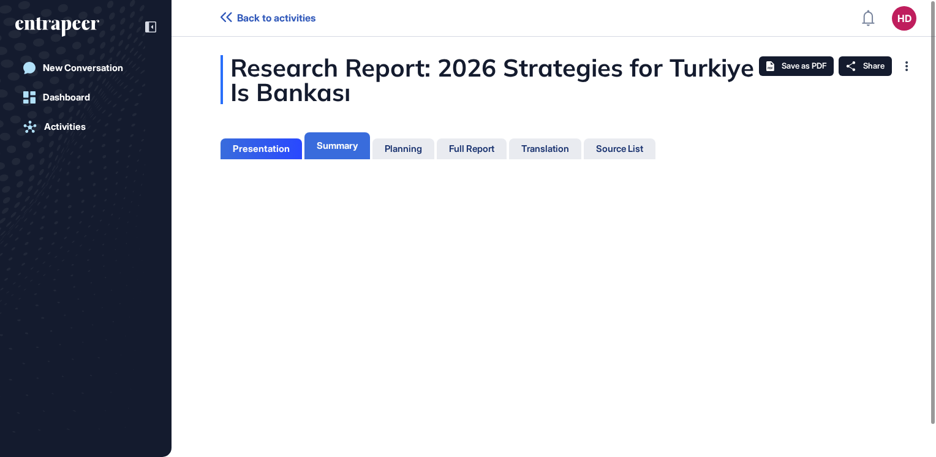
click at [348, 148] on div "Summary" at bounding box center [337, 145] width 41 height 11
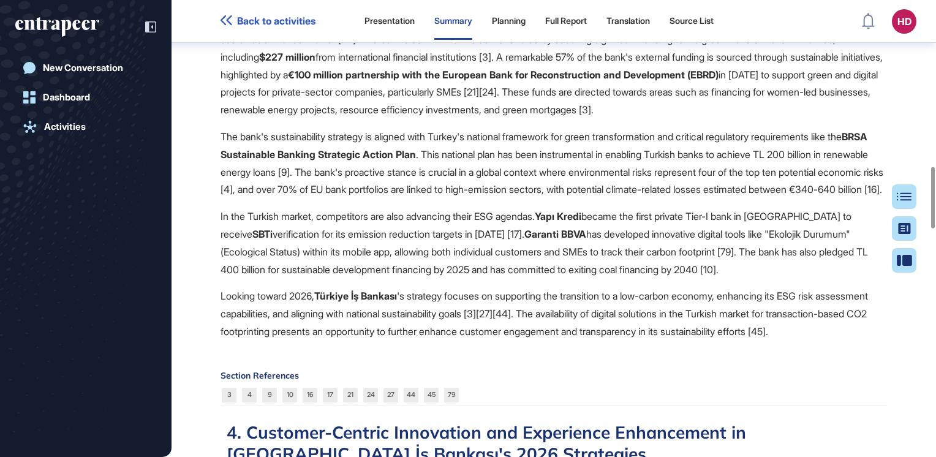
scroll to position [1231, 0]
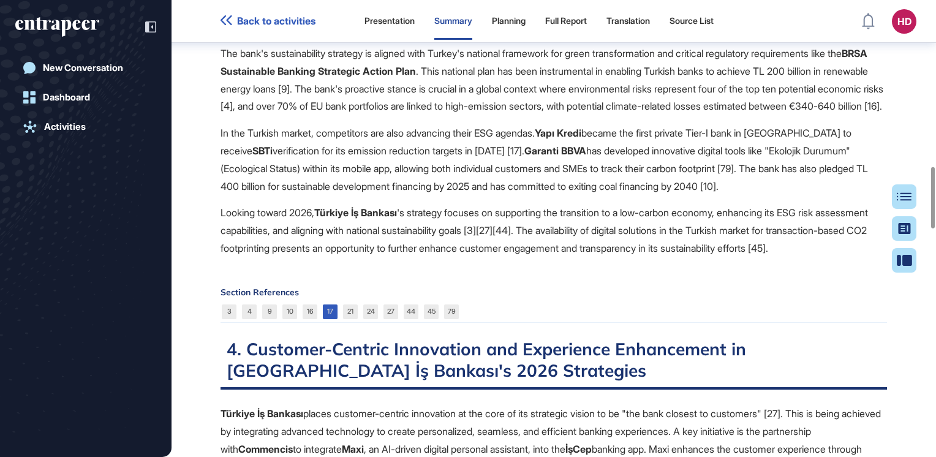
click at [326, 319] on link "17" at bounding box center [330, 311] width 15 height 15
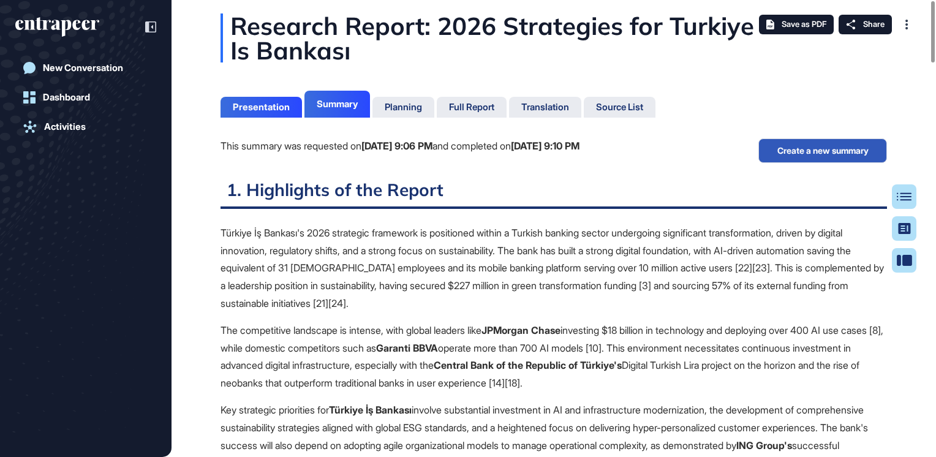
scroll to position [0, 0]
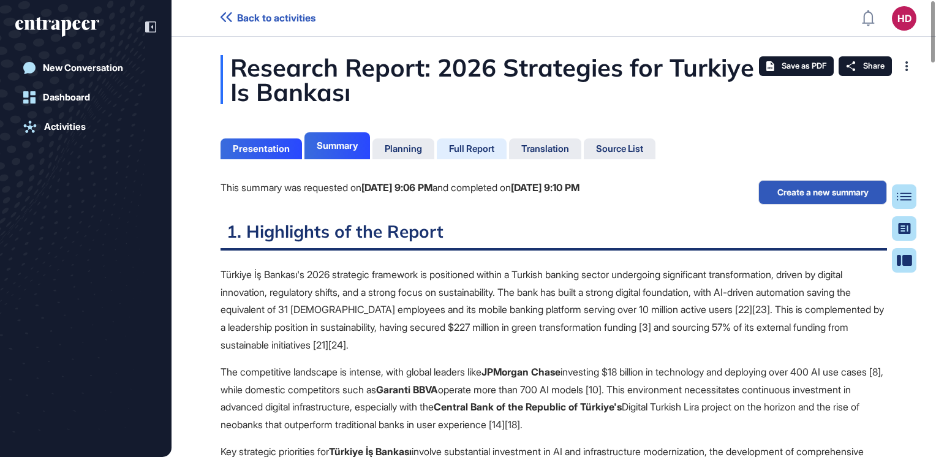
click at [466, 148] on div "Full Report" at bounding box center [471, 148] width 45 height 11
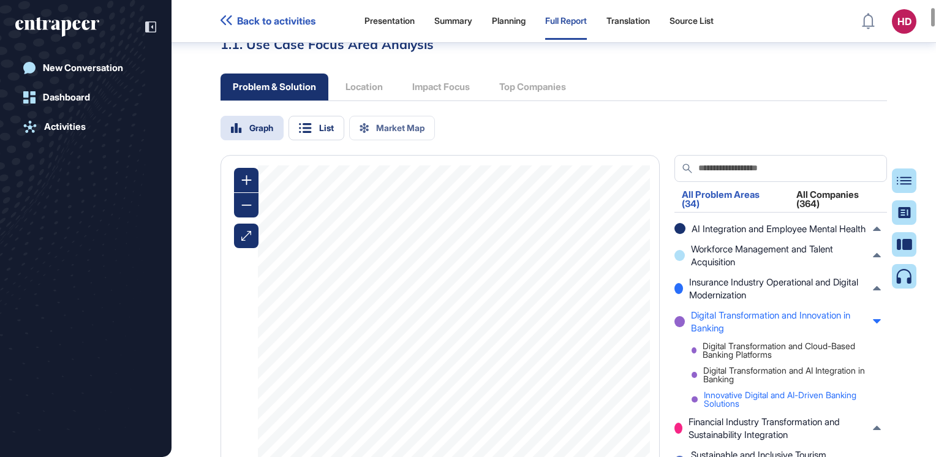
scroll to position [1292, 0]
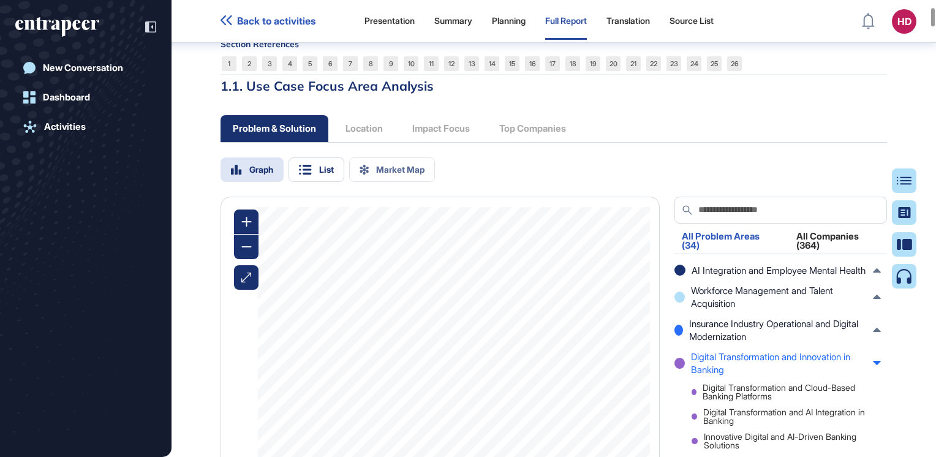
click at [635, 182] on div "Graph List Market Map" at bounding box center [554, 169] width 666 height 25
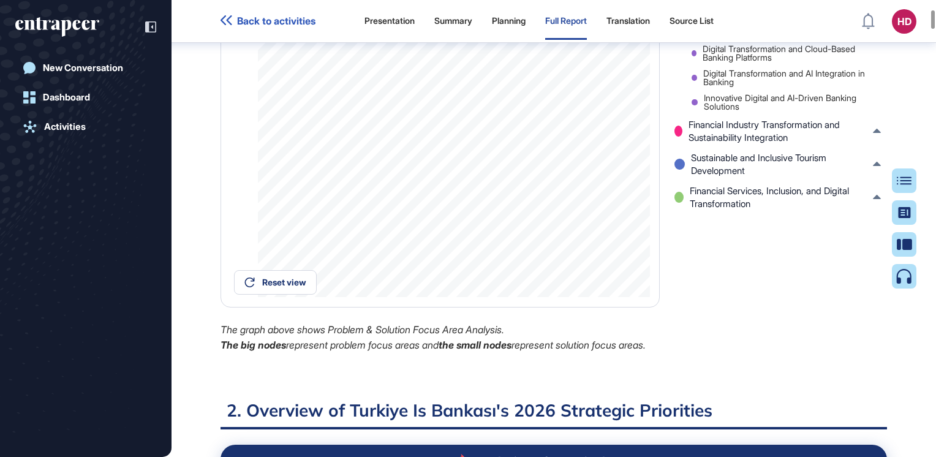
scroll to position [1721, 0]
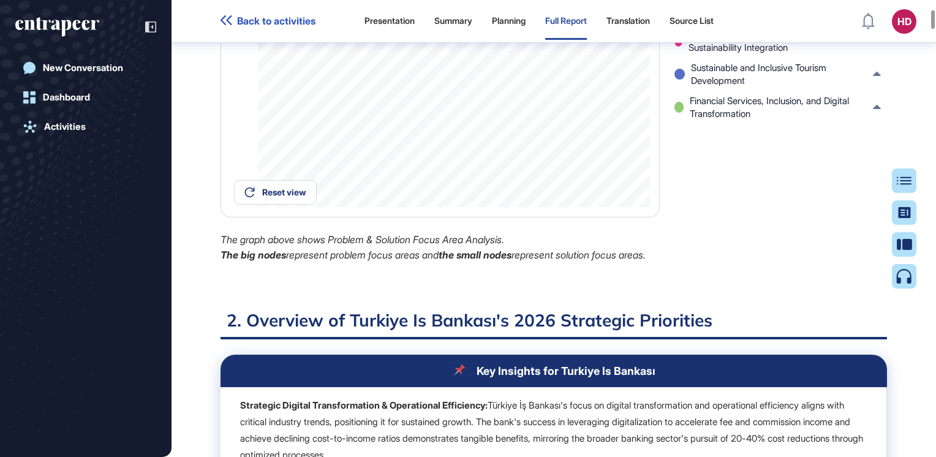
click at [855, 263] on div "All Problem Areas (34) All Companies (364) AI Integration and Employee Mental H…" at bounding box center [780, 16] width 227 height 496
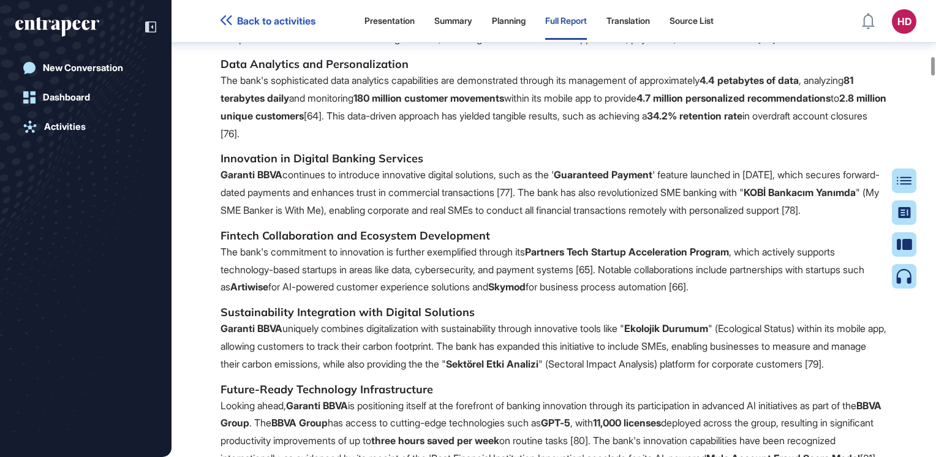
scroll to position [10542, 0]
